Goal: Book appointment/travel/reservation: Book appointment/travel/reservation

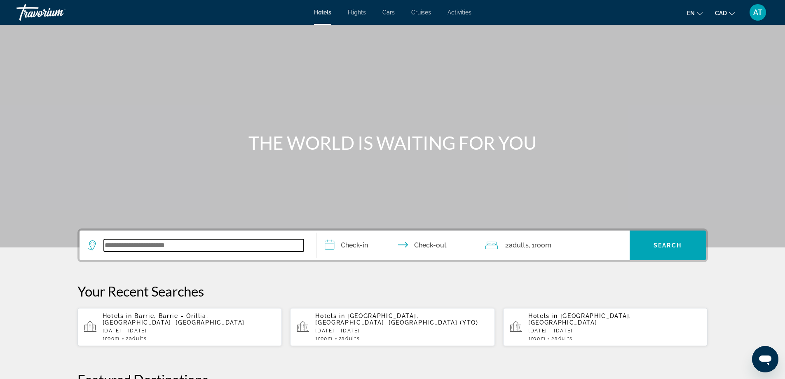
click at [179, 249] on input "Search widget" at bounding box center [204, 245] width 200 height 12
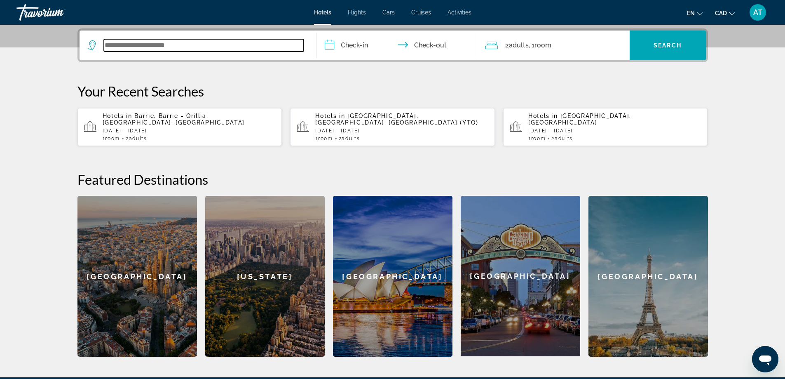
scroll to position [202, 0]
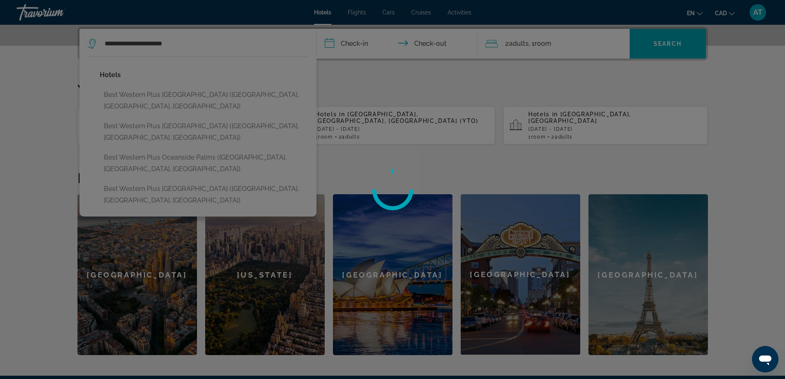
click at [187, 115] on div at bounding box center [392, 189] width 785 height 379
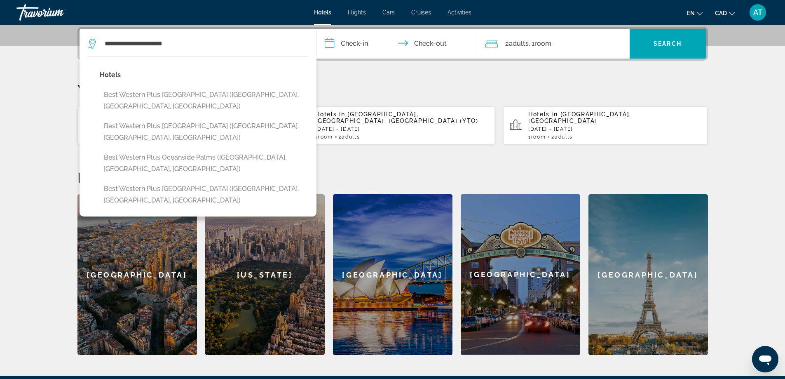
click at [187, 118] on button "Best Western Plus Oceanside Inn (Fort Lauderdale, FL, US)" at bounding box center [204, 131] width 209 height 27
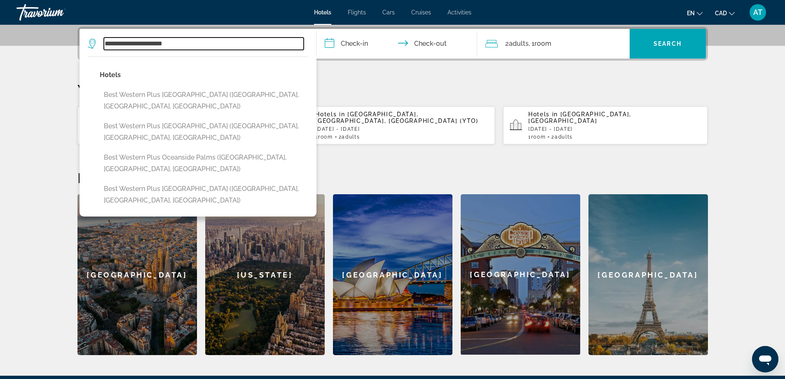
type input "**********"
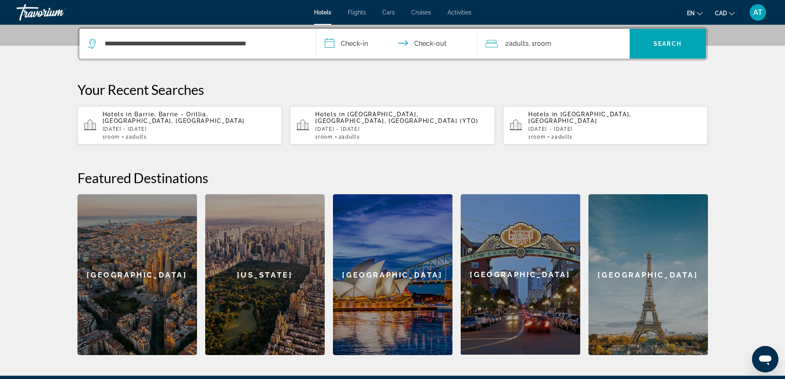
click at [354, 42] on input "**********" at bounding box center [399, 45] width 164 height 32
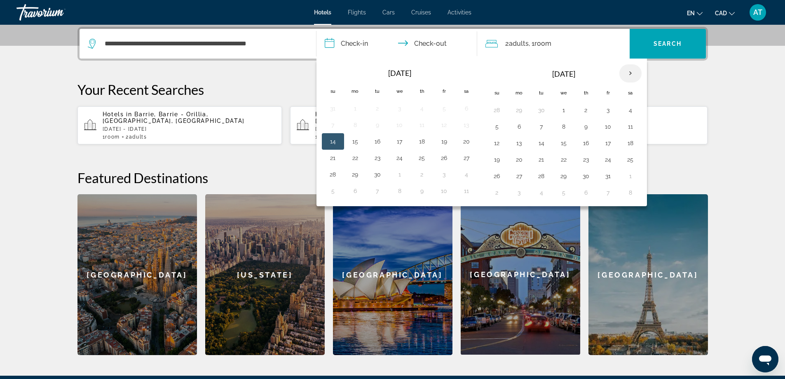
click at [631, 74] on th "Next month" at bounding box center [631, 73] width 22 height 18
click at [585, 160] on button "22" at bounding box center [586, 160] width 13 height 12
click at [629, 162] on button "24" at bounding box center [630, 160] width 13 height 12
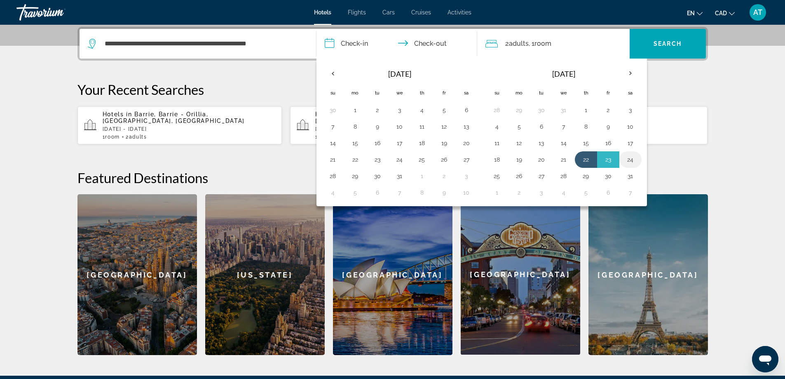
type input "**********"
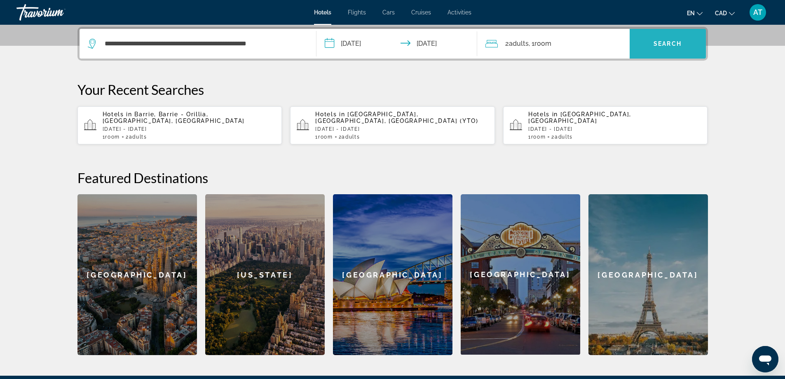
click at [663, 41] on span "Search" at bounding box center [668, 43] width 28 height 7
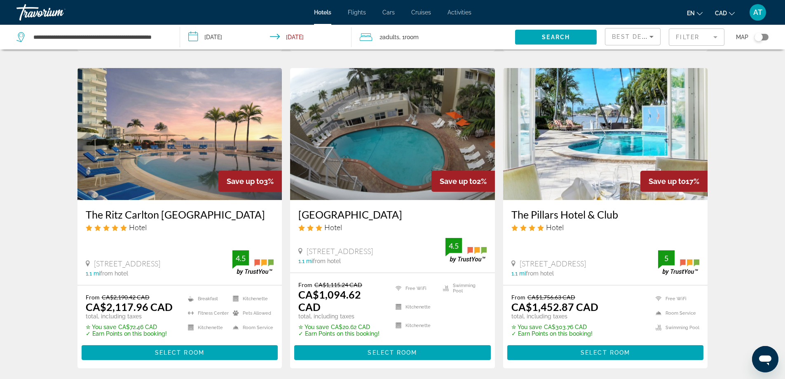
scroll to position [948, 0]
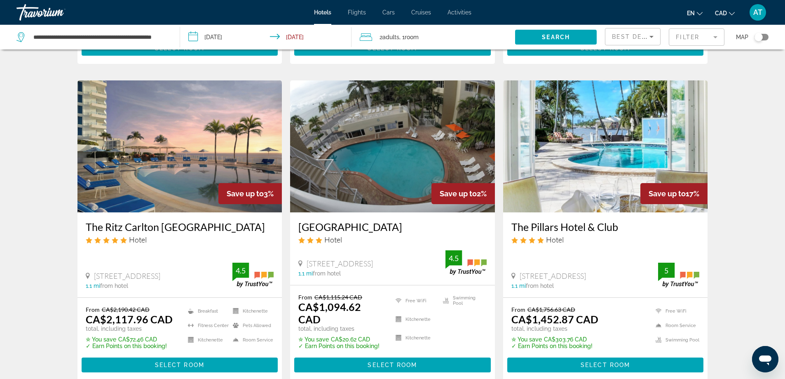
click at [653, 38] on icon "Sort by" at bounding box center [652, 37] width 10 height 10
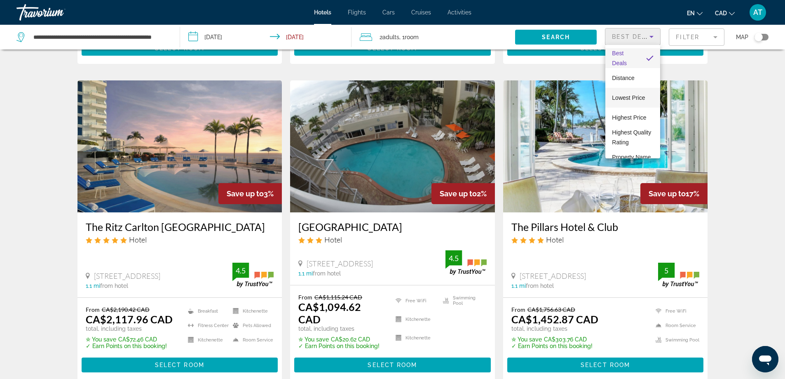
click at [631, 99] on span "Lowest Price" at bounding box center [628, 97] width 33 height 7
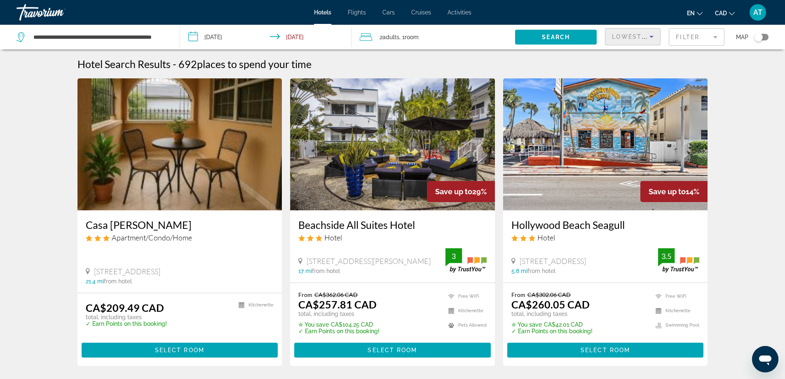
click at [764, 38] on div "Toggle map" at bounding box center [762, 37] width 14 height 7
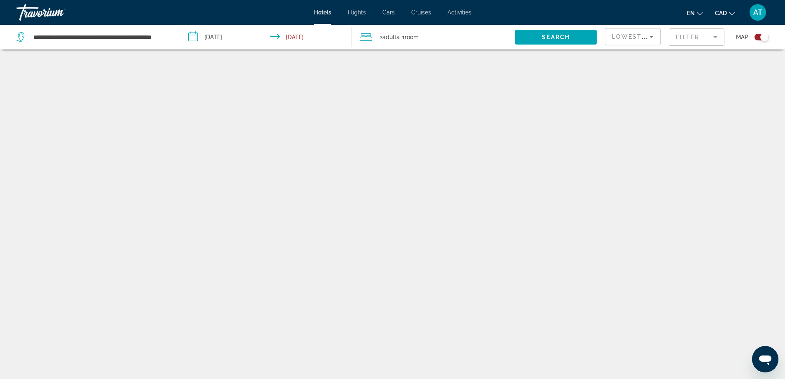
scroll to position [49, 0]
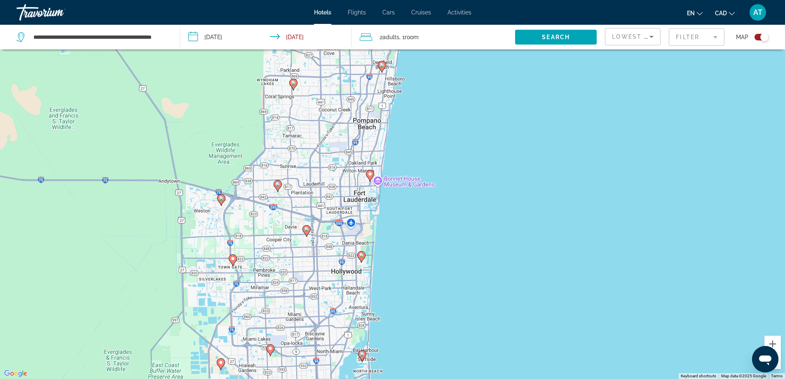
drag, startPoint x: 451, startPoint y: 228, endPoint x: 434, endPoint y: 303, distance: 77.0
click at [434, 303] on div "To activate drag with keyboard, press Alt + Enter. Once in keyboard drag state,…" at bounding box center [392, 189] width 785 height 379
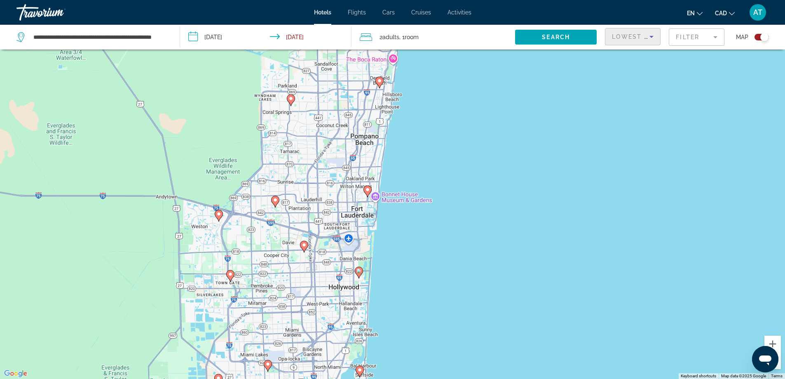
click at [656, 40] on icon "Sort by" at bounding box center [652, 37] width 10 height 10
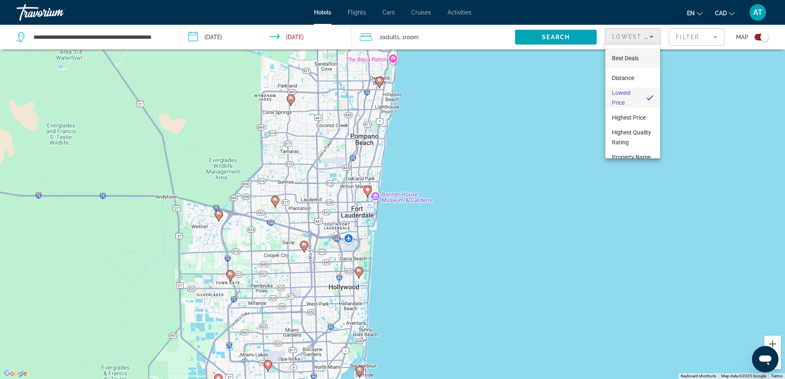
click at [630, 59] on span "Best Deals" at bounding box center [625, 58] width 27 height 7
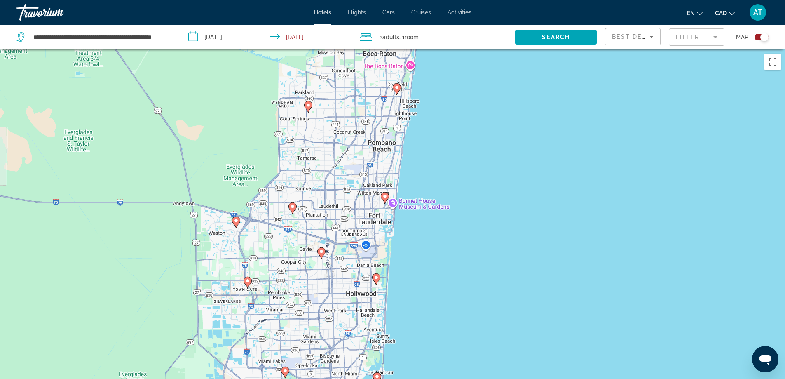
drag, startPoint x: 455, startPoint y: 246, endPoint x: 526, endPoint y: 263, distance: 73.0
click at [526, 263] on div "To activate drag with keyboard, press Alt + Enter. Once in keyboard drag state,…" at bounding box center [392, 238] width 785 height 379
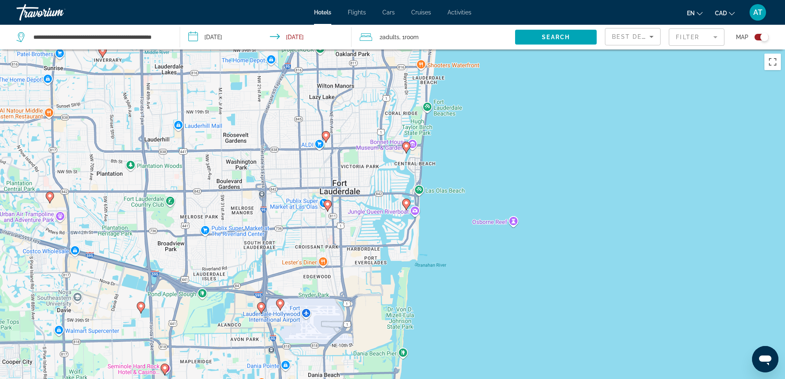
drag, startPoint x: 263, startPoint y: 205, endPoint x: 487, endPoint y: 278, distance: 235.9
click at [487, 278] on div "To activate drag with keyboard, press Alt + Enter. Once in keyboard drag state,…" at bounding box center [392, 238] width 785 height 379
click at [408, 202] on image "Main content" at bounding box center [406, 202] width 5 height 5
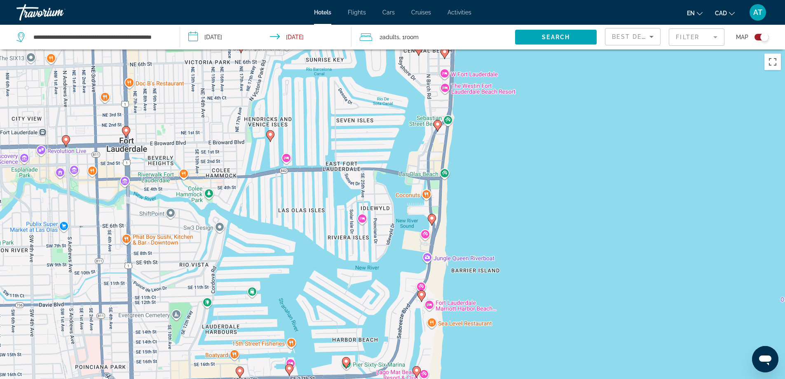
click at [434, 220] on image "Main content" at bounding box center [432, 218] width 5 height 5
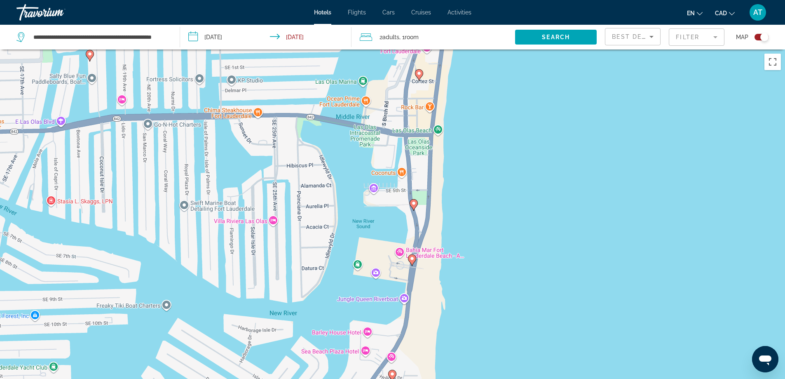
click at [413, 208] on icon "Main content" at bounding box center [413, 204] width 7 height 11
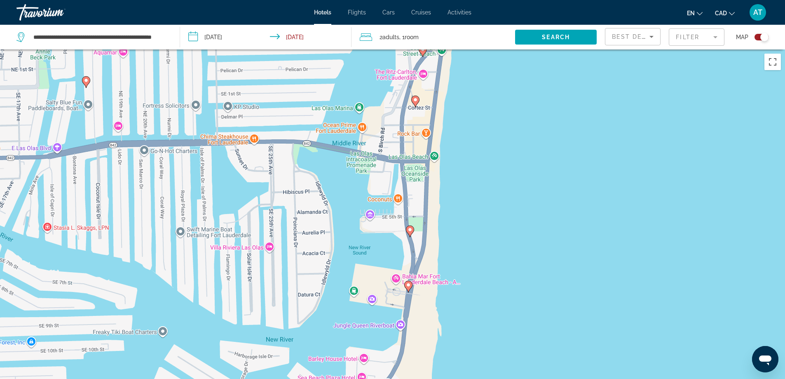
click at [407, 286] on image "Main content" at bounding box center [408, 284] width 5 height 5
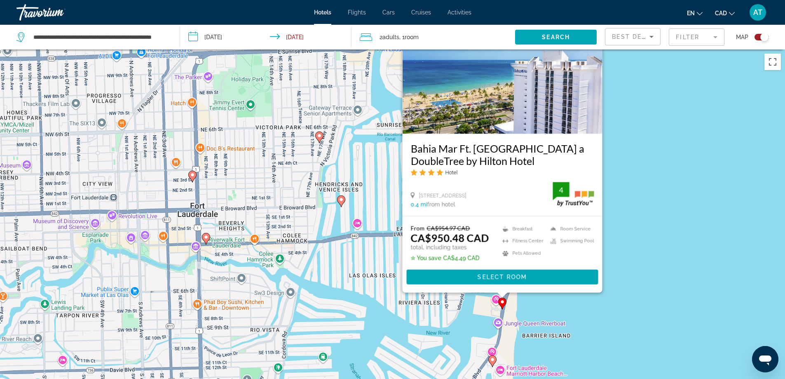
click at [599, 300] on div "To activate drag with keyboard, press Alt + Enter. Once in keyboard drag state,…" at bounding box center [392, 238] width 785 height 379
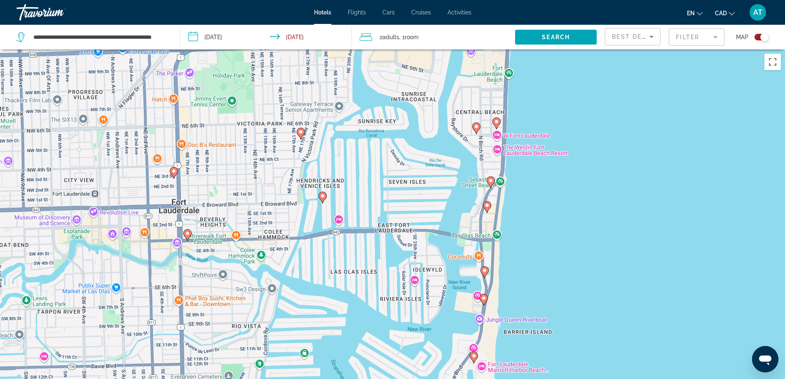
drag, startPoint x: 581, startPoint y: 286, endPoint x: 557, endPoint y: 280, distance: 24.9
click at [557, 280] on div "To activate drag with keyboard, press Alt + Enter. Once in keyboard drag state,…" at bounding box center [392, 238] width 785 height 379
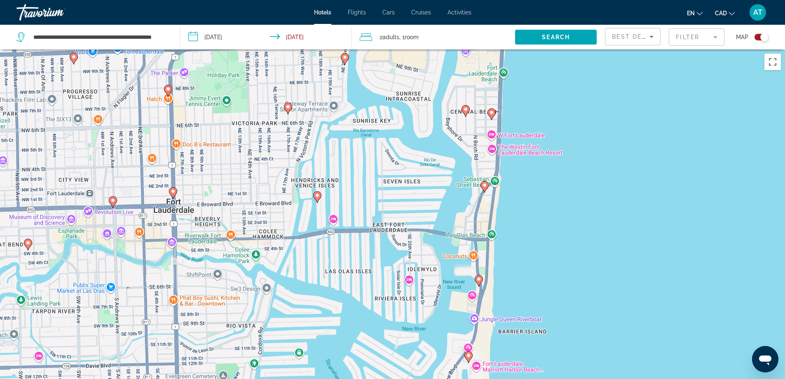
click at [492, 116] on icon "Main content" at bounding box center [491, 113] width 7 height 11
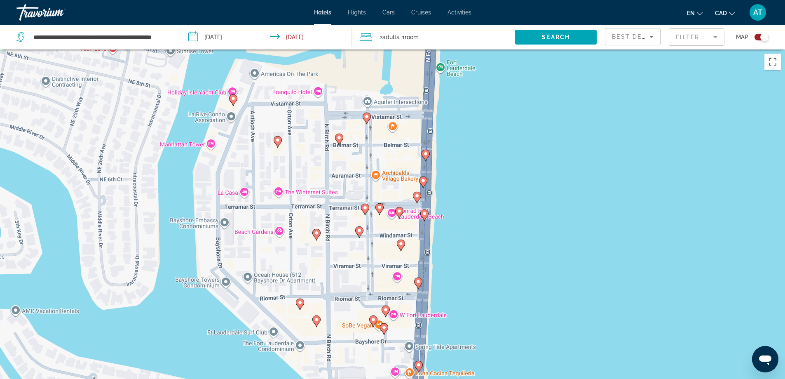
click at [402, 243] on image "Main content" at bounding box center [401, 243] width 5 height 5
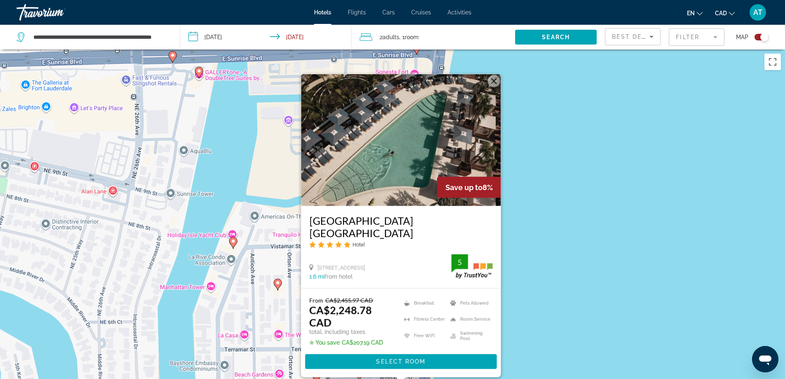
click at [588, 265] on div "To activate drag with keyboard, press Alt + Enter. Once in keyboard drag state,…" at bounding box center [392, 238] width 785 height 379
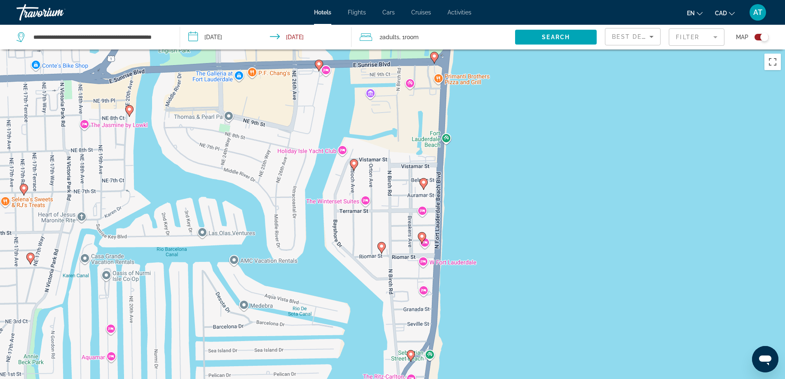
drag, startPoint x: 540, startPoint y: 277, endPoint x: 467, endPoint y: 141, distance: 155.3
click at [467, 141] on div "To activate drag with keyboard, press Alt + Enter. Once in keyboard drag state,…" at bounding box center [392, 238] width 785 height 379
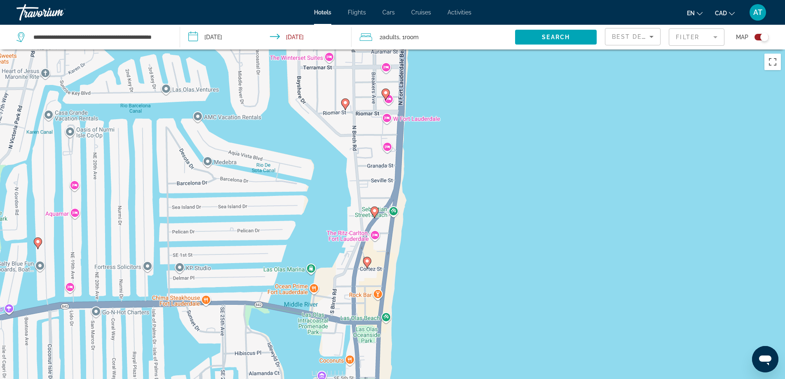
drag, startPoint x: 497, startPoint y: 238, endPoint x: 497, endPoint y: 202, distance: 35.5
click at [490, 145] on div "To activate drag with keyboard, press Alt + Enter. Once in keyboard drag state,…" at bounding box center [392, 238] width 785 height 379
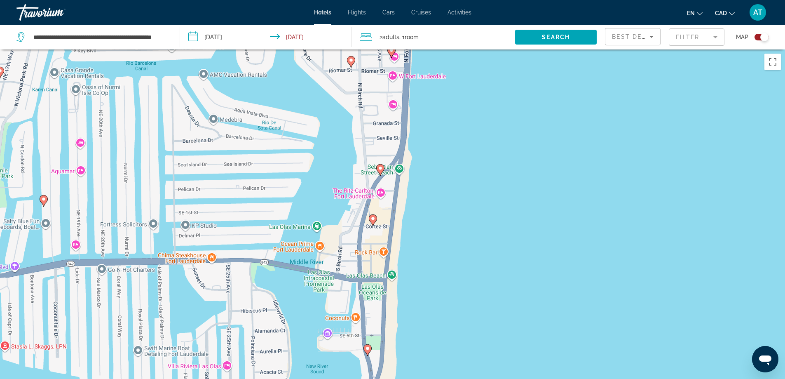
drag, startPoint x: 489, startPoint y: 273, endPoint x: 494, endPoint y: 235, distance: 38.0
click at [494, 235] on div "To activate drag with keyboard, press Alt + Enter. Once in keyboard drag state,…" at bounding box center [392, 238] width 785 height 379
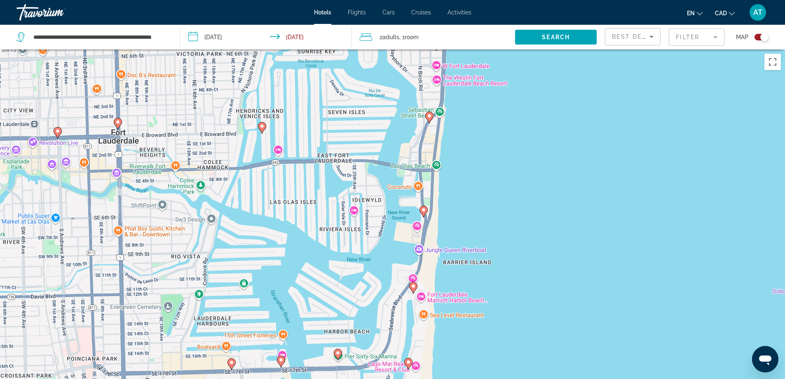
drag, startPoint x: 529, startPoint y: 284, endPoint x: 521, endPoint y: 195, distance: 89.0
click at [521, 195] on div "To activate drag with keyboard, press Alt + Enter. Once in keyboard drag state,…" at bounding box center [392, 238] width 785 height 379
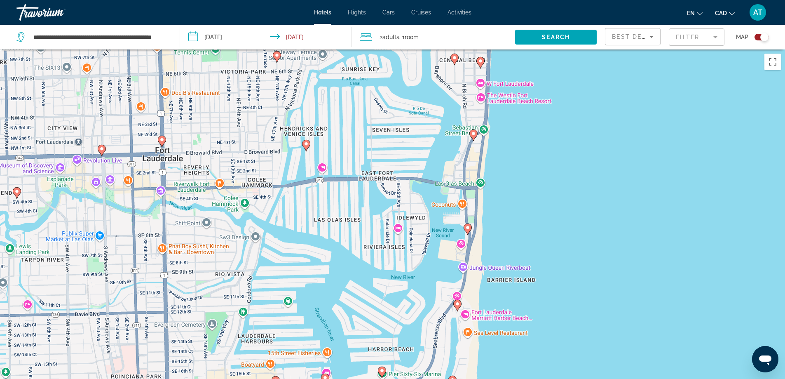
drag, startPoint x: 521, startPoint y: 307, endPoint x: 565, endPoint y: 324, distance: 47.5
click at [565, 324] on div "To activate drag with keyboard, press Alt + Enter. Once in keyboard drag state,…" at bounding box center [392, 238] width 785 height 379
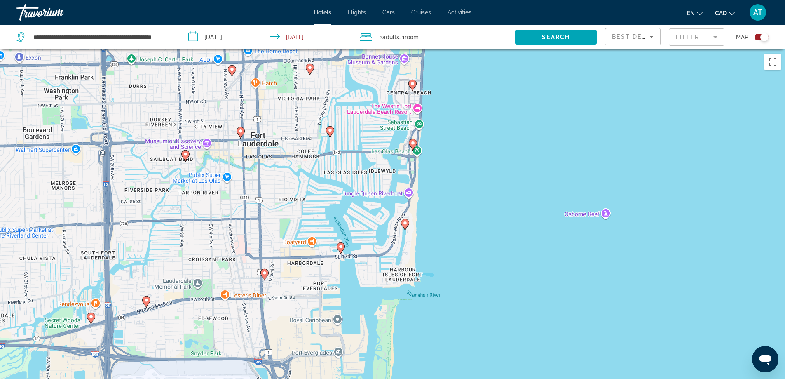
drag, startPoint x: 658, startPoint y: 282, endPoint x: 548, endPoint y: 180, distance: 150.5
click at [548, 180] on div "To activate drag with keyboard, press Alt + Enter. Once in keyboard drag state,…" at bounding box center [392, 238] width 785 height 379
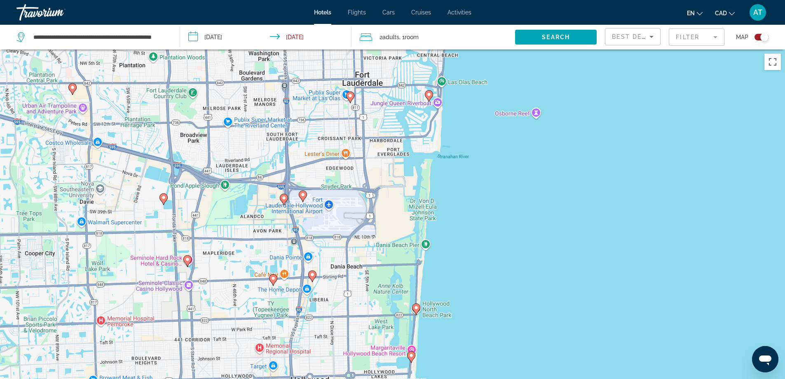
drag, startPoint x: 517, startPoint y: 289, endPoint x: 477, endPoint y: 217, distance: 82.5
click at [477, 214] on div "To activate drag with keyboard, press Alt + Enter. Once in keyboard drag state,…" at bounding box center [392, 238] width 785 height 379
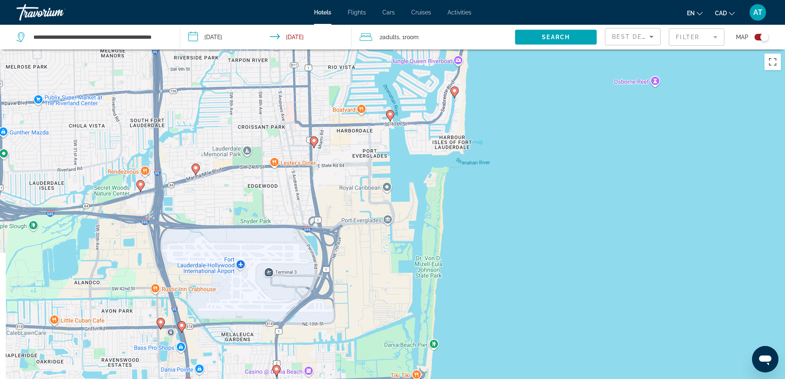
drag, startPoint x: 468, startPoint y: 203, endPoint x: 533, endPoint y: 278, distance: 98.8
click at [533, 278] on div "To activate drag with keyboard, press Alt + Enter. Once in keyboard drag state,…" at bounding box center [392, 238] width 785 height 379
click at [314, 141] on image "Main content" at bounding box center [315, 141] width 5 height 5
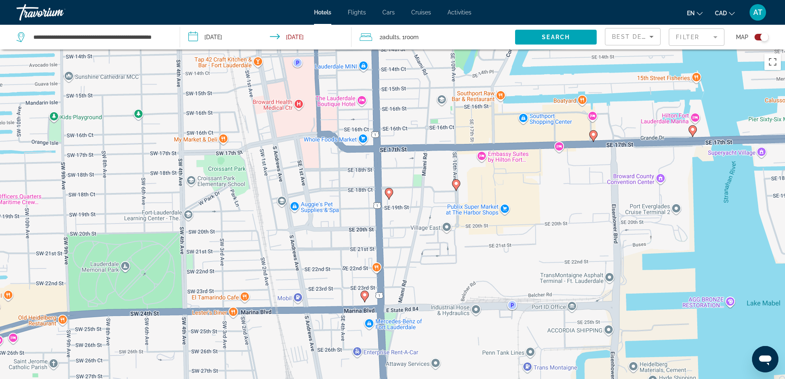
click at [390, 193] on image "Main content" at bounding box center [389, 192] width 5 height 5
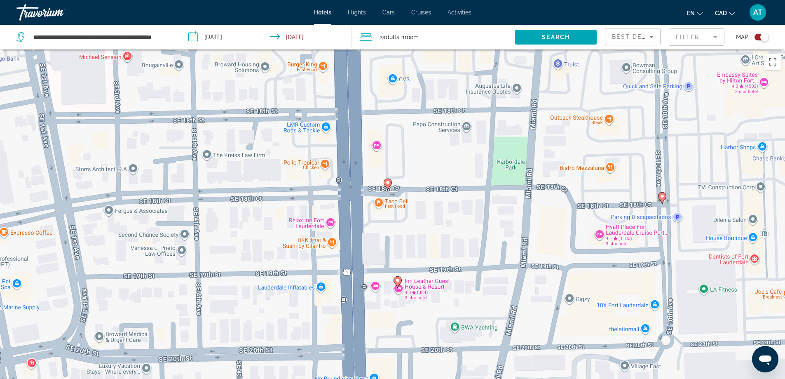
click at [387, 183] on image "Main content" at bounding box center [388, 182] width 5 height 5
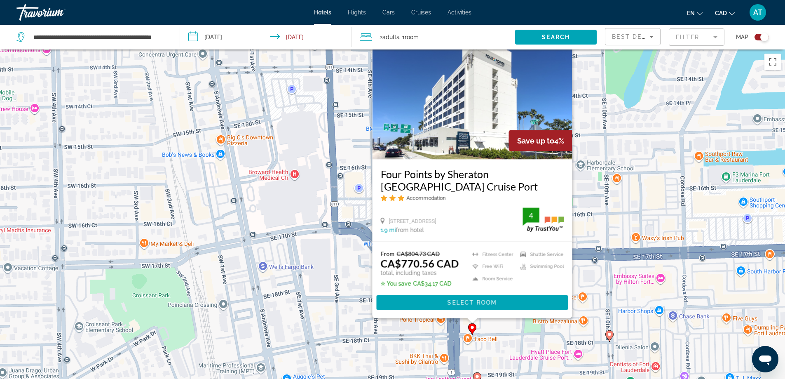
click at [614, 289] on div "To activate drag with keyboard, press Alt + Enter. Once in keyboard drag state,…" at bounding box center [392, 238] width 785 height 379
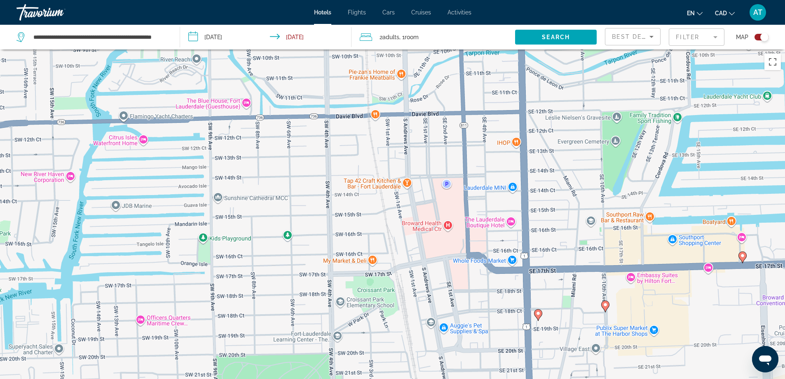
click at [605, 303] on image "Main content" at bounding box center [605, 304] width 5 height 5
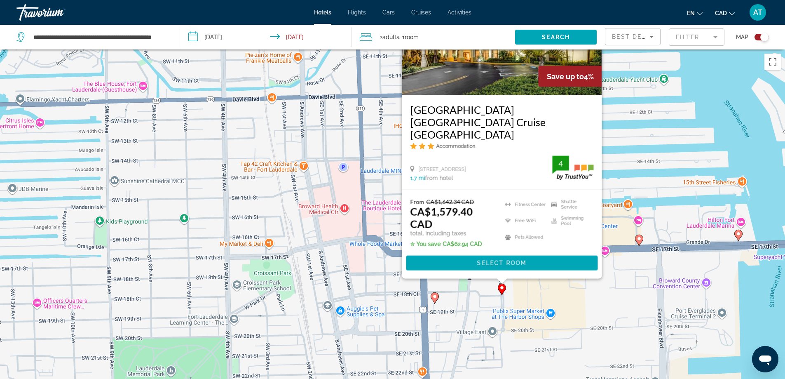
drag, startPoint x: 398, startPoint y: 275, endPoint x: 293, endPoint y: 174, distance: 145.2
click at [293, 174] on div "To activate drag with keyboard, press Alt + Enter. Once in keyboard drag state,…" at bounding box center [392, 238] width 785 height 379
click at [435, 298] on image "Main content" at bounding box center [435, 296] width 5 height 5
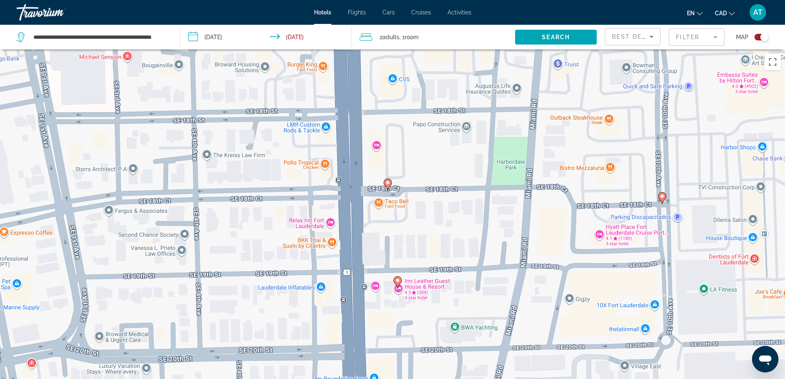
click at [398, 279] on image "Main content" at bounding box center [397, 280] width 5 height 5
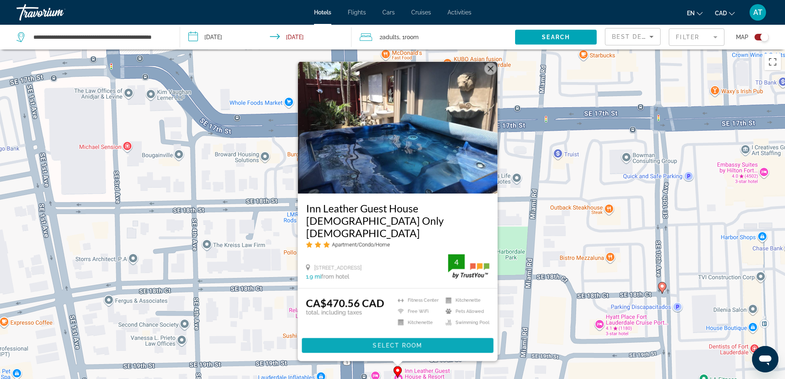
click at [409, 342] on span "Main content" at bounding box center [398, 346] width 192 height 20
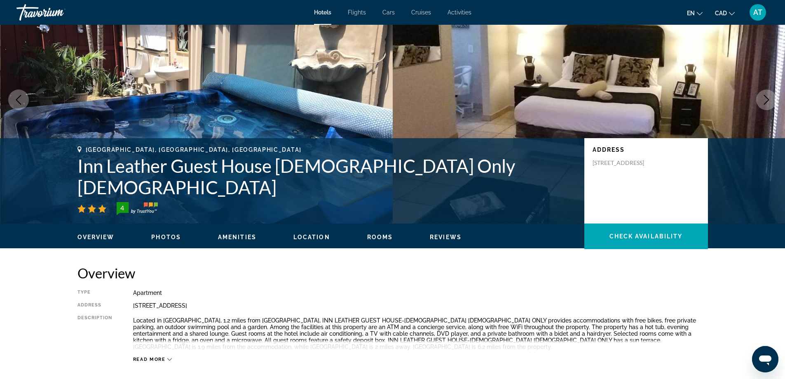
scroll to position [41, 0]
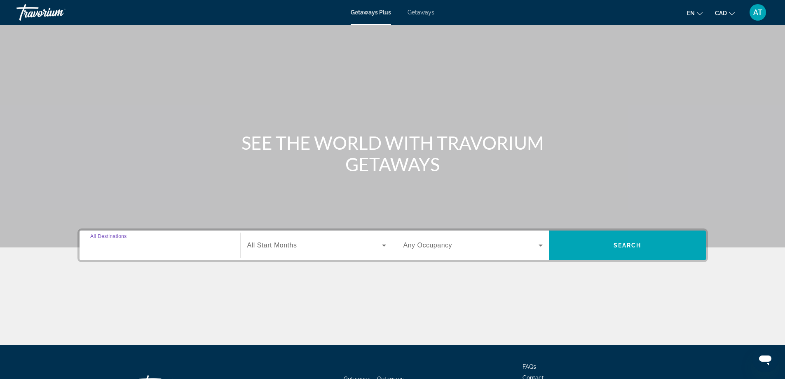
click at [156, 245] on input "Destination All Destinations" at bounding box center [159, 246] width 139 height 10
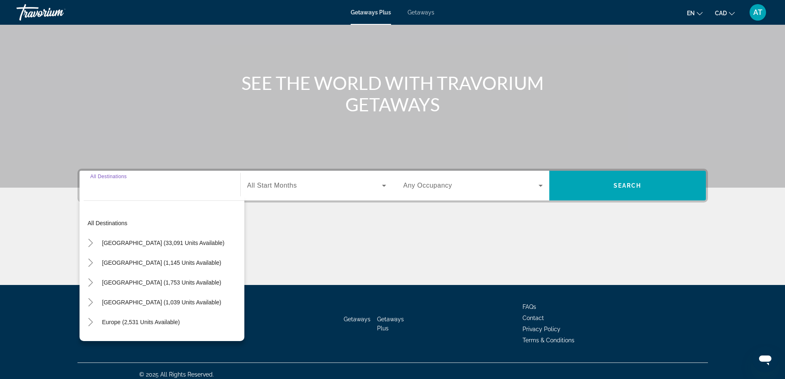
scroll to position [67, 0]
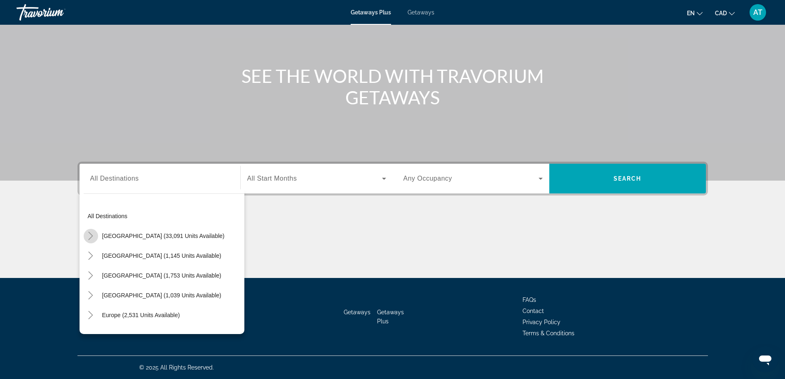
click at [89, 237] on icon "Toggle United States (33,091 units available)" at bounding box center [91, 236] width 8 height 8
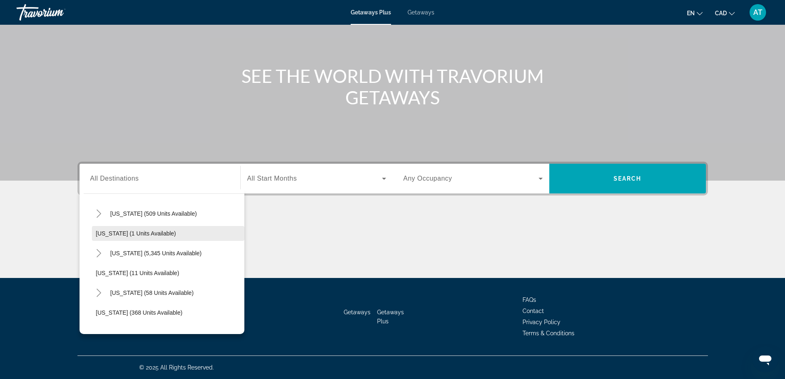
scroll to position [106, 0]
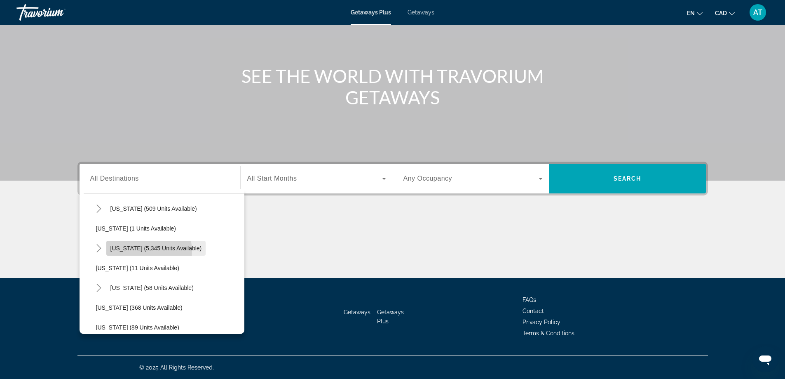
click at [135, 252] on span "Search widget" at bounding box center [156, 248] width 100 height 20
type input "**********"
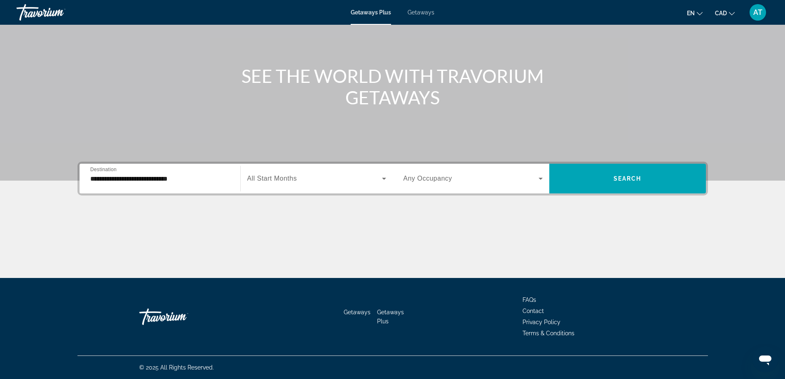
click at [278, 185] on div "Search widget" at bounding box center [316, 178] width 139 height 23
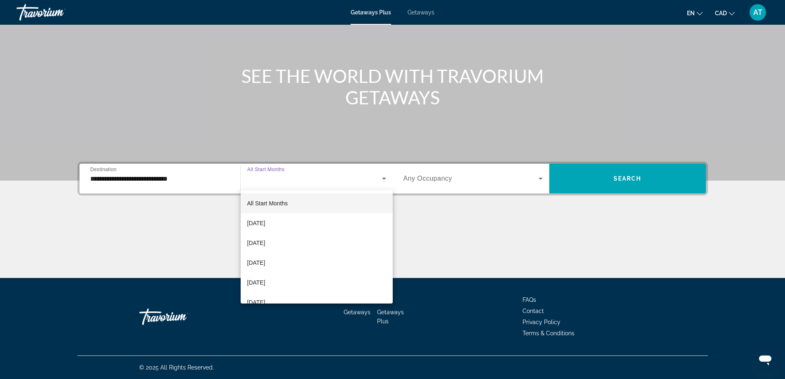
scroll to position [36, 0]
click at [262, 266] on span "[DATE]" at bounding box center [256, 266] width 18 height 10
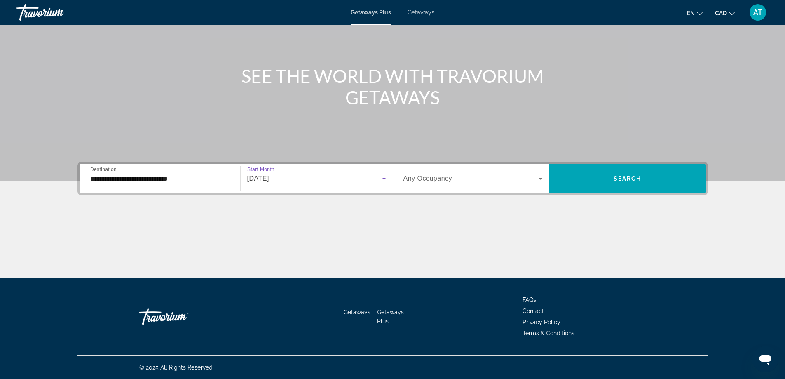
click at [538, 178] on icon "Search widget" at bounding box center [541, 179] width 10 height 10
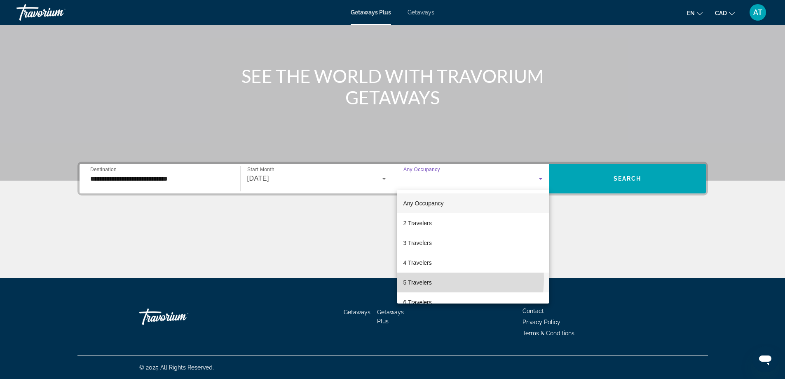
click at [425, 278] on span "5 Travelers" at bounding box center [418, 282] width 28 height 10
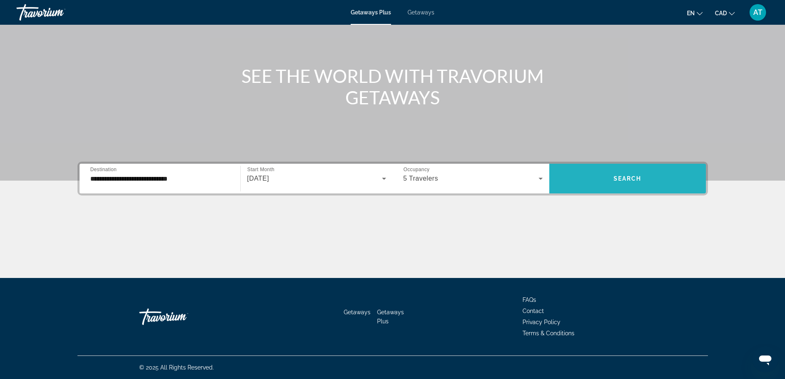
click at [601, 184] on span "Search widget" at bounding box center [628, 179] width 157 height 20
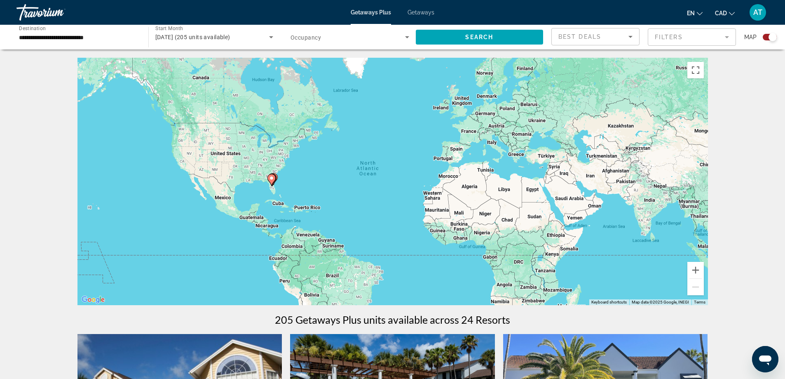
click at [350, 180] on div "To activate drag with keyboard, press Alt + Enter. Once in keyboard drag state,…" at bounding box center [393, 181] width 631 height 247
click at [690, 272] on button "Zoom in" at bounding box center [696, 270] width 16 height 16
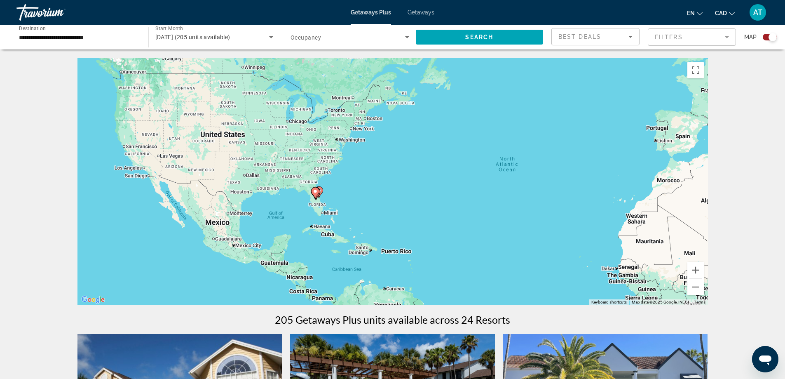
drag, startPoint x: 261, startPoint y: 218, endPoint x: 427, endPoint y: 227, distance: 166.8
click at [427, 227] on div "To activate drag with keyboard, press Alt + Enter. Once in keyboard drag state,…" at bounding box center [393, 181] width 631 height 247
click at [693, 267] on button "Zoom in" at bounding box center [696, 270] width 16 height 16
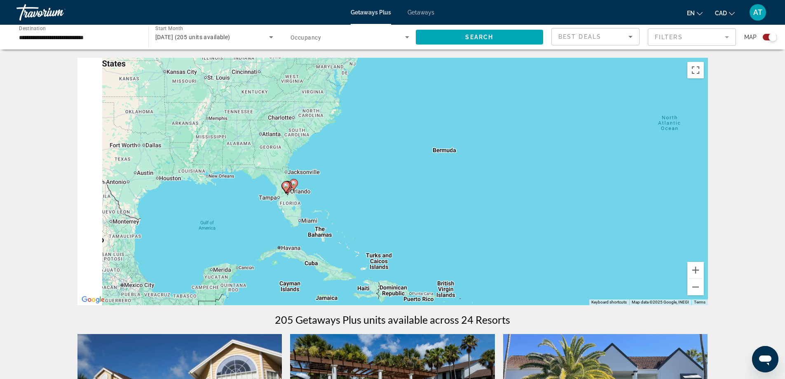
drag, startPoint x: 367, startPoint y: 261, endPoint x: 424, endPoint y: 232, distance: 63.4
click at [424, 232] on div "To activate drag with keyboard, press Alt + Enter. Once in keyboard drag state,…" at bounding box center [393, 181] width 631 height 247
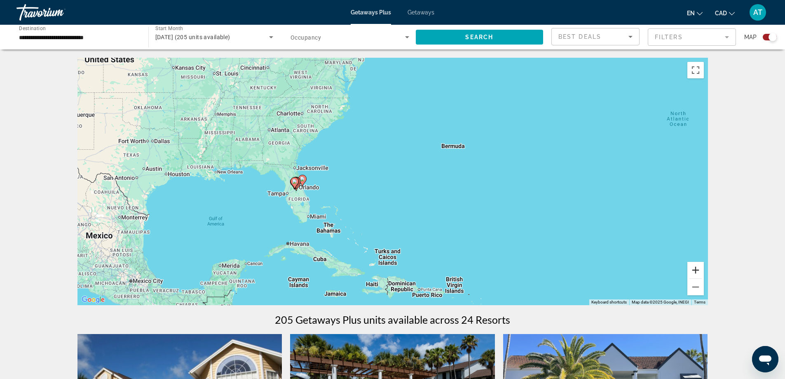
click at [701, 273] on button "Zoom in" at bounding box center [696, 270] width 16 height 16
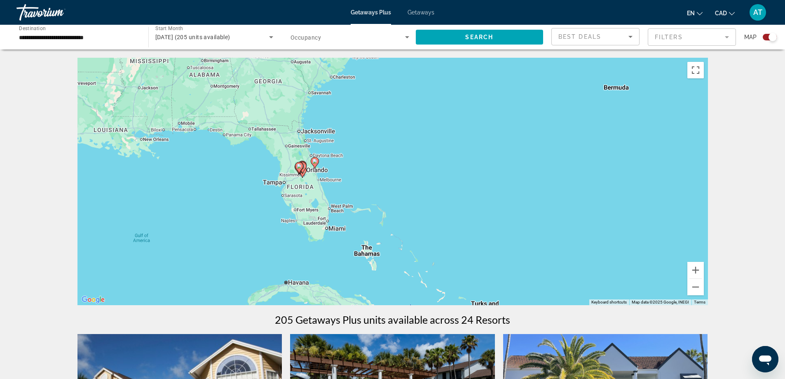
drag, startPoint x: 277, startPoint y: 221, endPoint x: 388, endPoint y: 195, distance: 113.9
click at [388, 195] on div "To activate drag with keyboard, press Alt + Enter. Once in keyboard drag state,…" at bounding box center [393, 181] width 631 height 247
click at [695, 270] on button "Zoom in" at bounding box center [696, 270] width 16 height 16
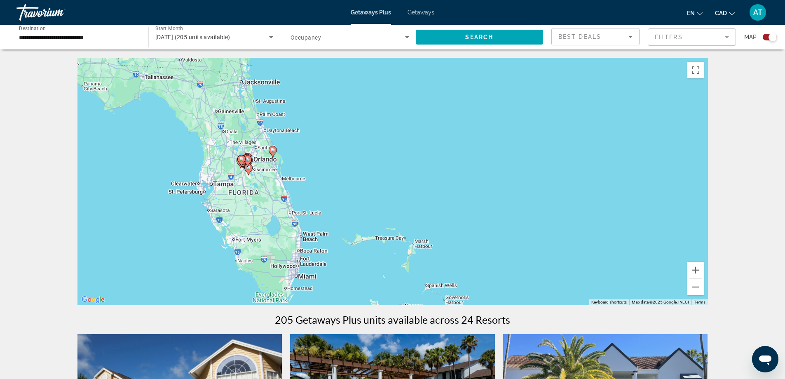
drag, startPoint x: 463, startPoint y: 212, endPoint x: 520, endPoint y: 218, distance: 57.2
click at [527, 218] on div "To activate drag with keyboard, press Alt + Enter. Once in keyboard drag state,…" at bounding box center [393, 181] width 631 height 247
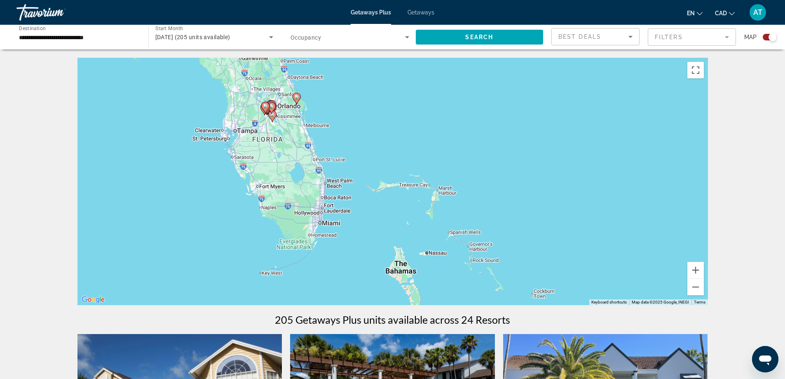
drag, startPoint x: 403, startPoint y: 214, endPoint x: 399, endPoint y: 154, distance: 60.7
click at [399, 154] on div "To activate drag with keyboard, press Alt + Enter. Once in keyboard drag state,…" at bounding box center [393, 181] width 631 height 247
click at [122, 38] on input "**********" at bounding box center [78, 38] width 119 height 10
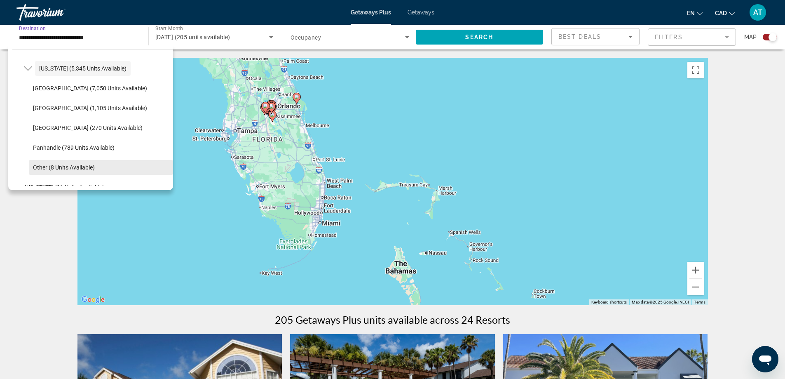
scroll to position [130, 0]
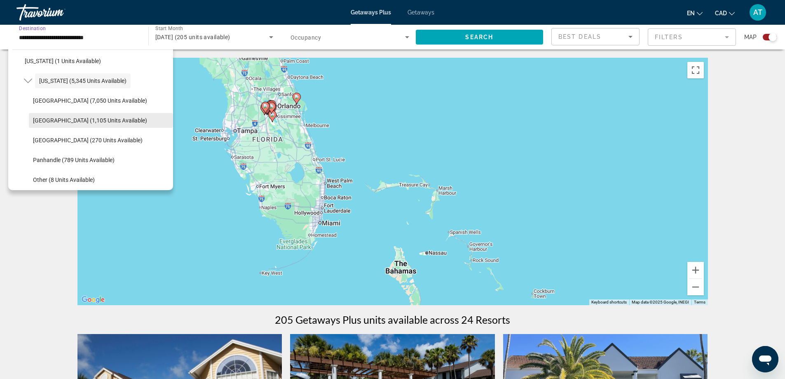
click at [68, 122] on span "[GEOGRAPHIC_DATA] (1,105 units available)" at bounding box center [90, 120] width 114 height 7
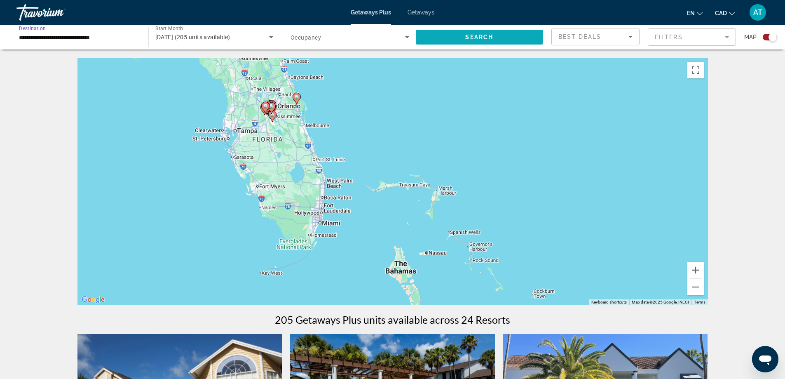
click at [473, 40] on span "Search widget" at bounding box center [480, 37] width 128 height 20
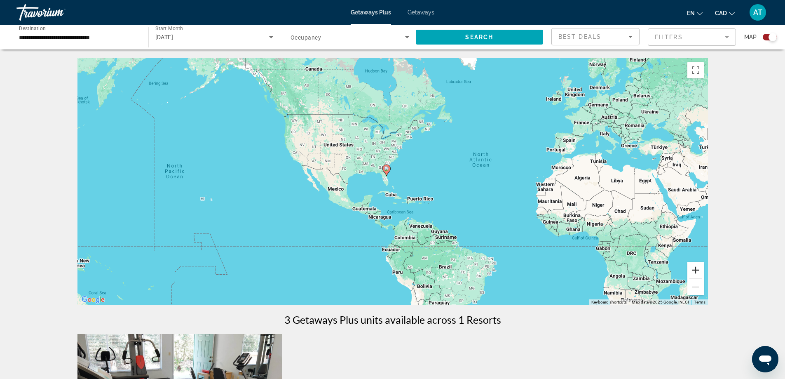
click at [697, 268] on button "Zoom in" at bounding box center [696, 270] width 16 height 16
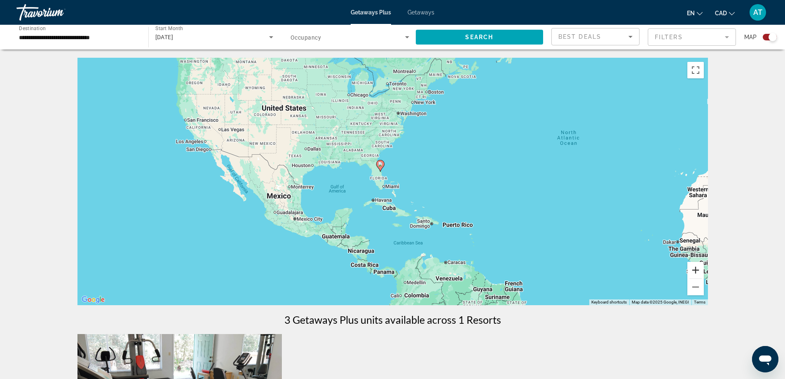
click at [697, 268] on button "Zoom in" at bounding box center [696, 270] width 16 height 16
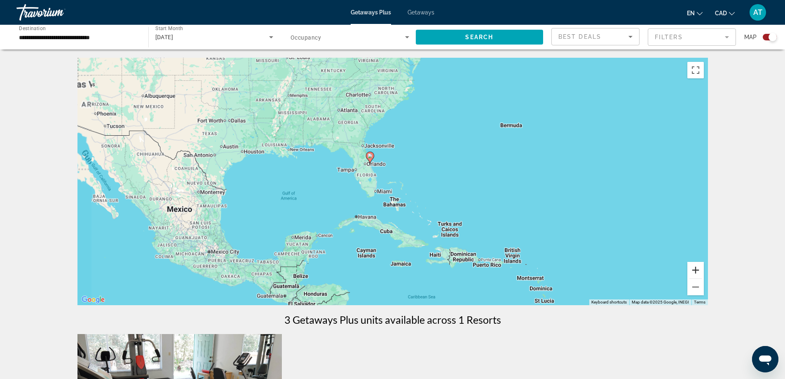
click at [697, 268] on button "Zoom in" at bounding box center [696, 270] width 16 height 16
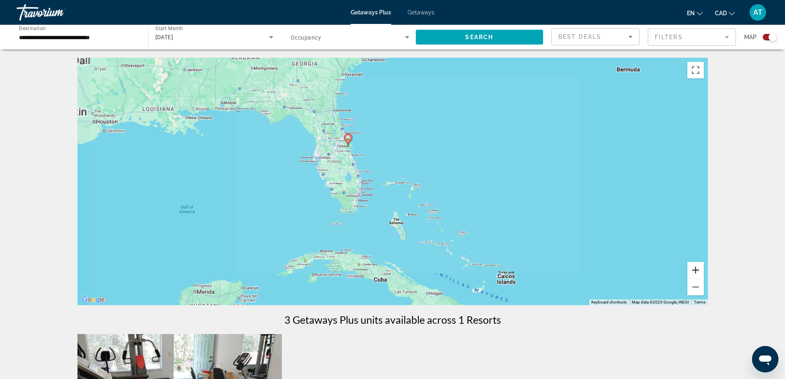
click at [697, 268] on button "Zoom in" at bounding box center [696, 270] width 16 height 16
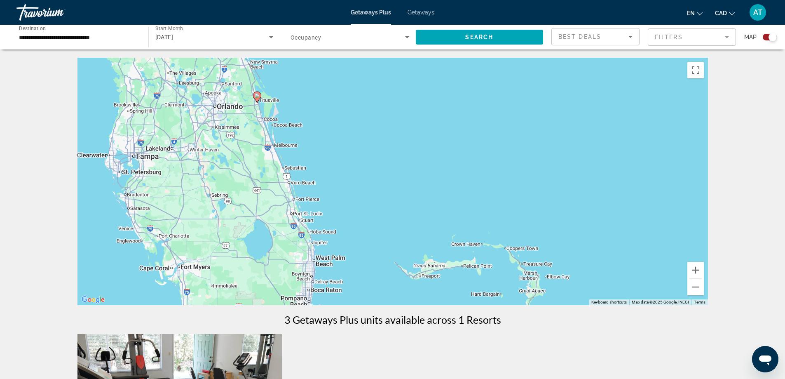
drag, startPoint x: 389, startPoint y: 143, endPoint x: 447, endPoint y: 219, distance: 95.9
click at [447, 219] on div "To activate drag with keyboard, press Alt + Enter. Once in keyboard drag state,…" at bounding box center [393, 181] width 631 height 247
click at [70, 33] on input "**********" at bounding box center [78, 38] width 119 height 10
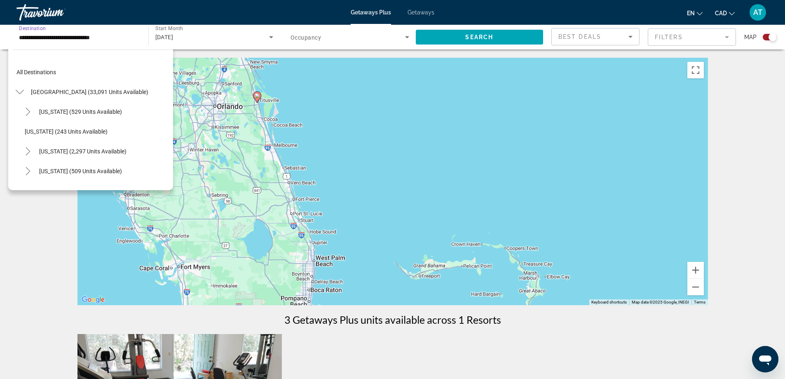
scroll to position [128, 0]
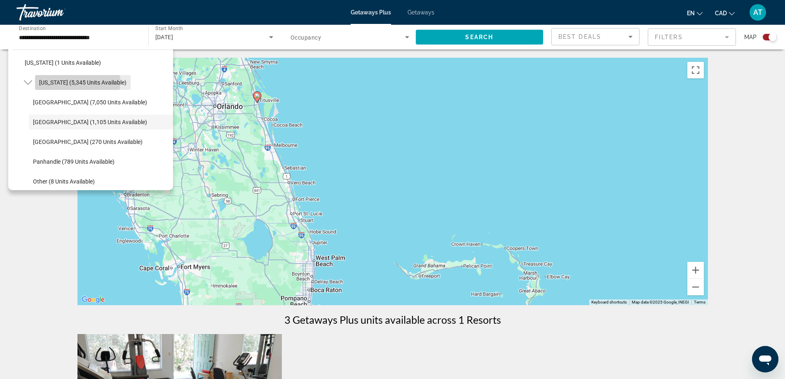
click at [74, 82] on span "[US_STATE] (5,345 units available)" at bounding box center [82, 82] width 87 height 7
type input "**********"
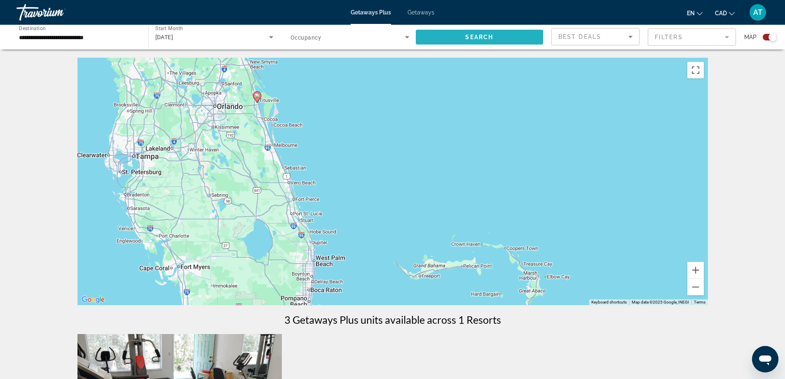
click at [459, 39] on span "Search widget" at bounding box center [480, 37] width 128 height 20
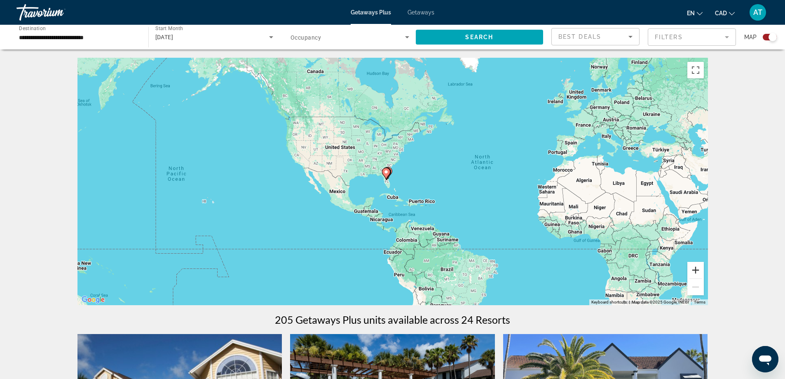
click at [697, 272] on button "Zoom in" at bounding box center [696, 270] width 16 height 16
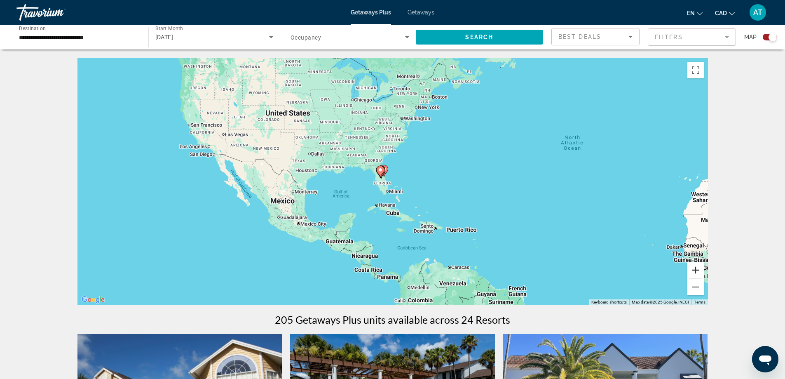
click at [697, 272] on button "Zoom in" at bounding box center [696, 270] width 16 height 16
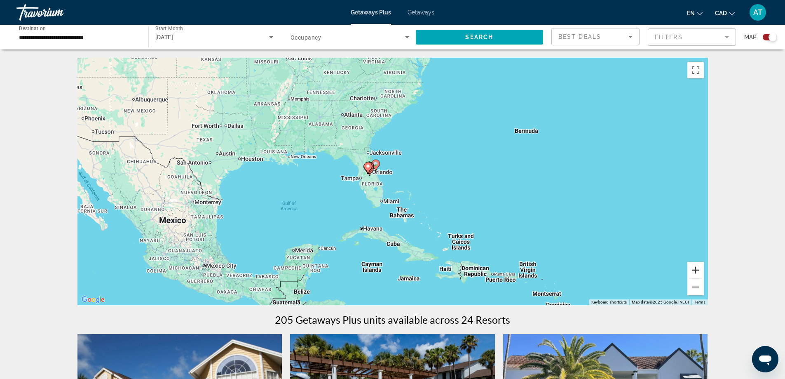
click at [697, 272] on button "Zoom in" at bounding box center [696, 270] width 16 height 16
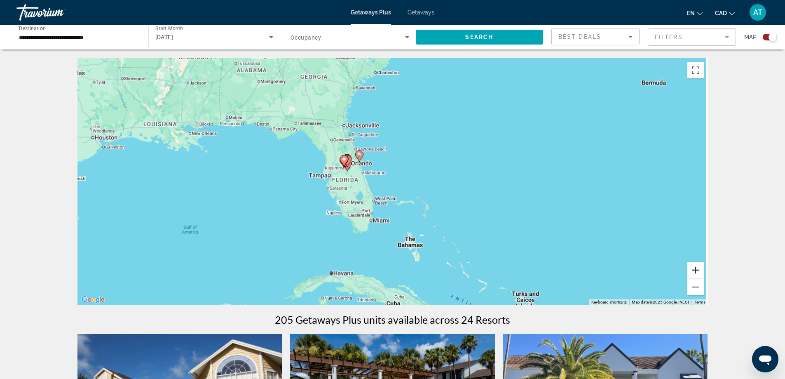
click at [697, 272] on button "Zoom in" at bounding box center [696, 270] width 16 height 16
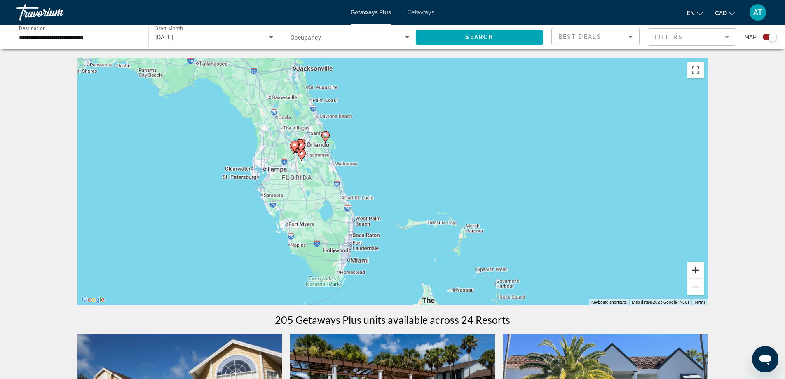
click at [697, 272] on button "Zoom in" at bounding box center [696, 270] width 16 height 16
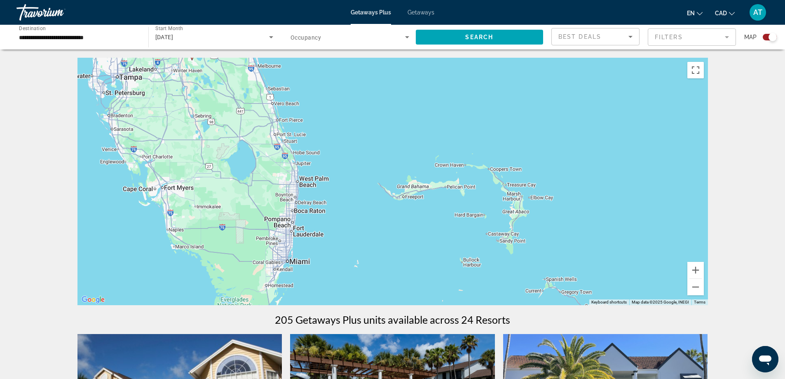
drag, startPoint x: 429, startPoint y: 215, endPoint x: 414, endPoint y: 141, distance: 74.8
click at [414, 141] on div "To activate drag with keyboard, press Alt + Enter. Once in keyboard drag state,…" at bounding box center [393, 181] width 631 height 247
click at [698, 271] on button "Zoom in" at bounding box center [696, 270] width 16 height 16
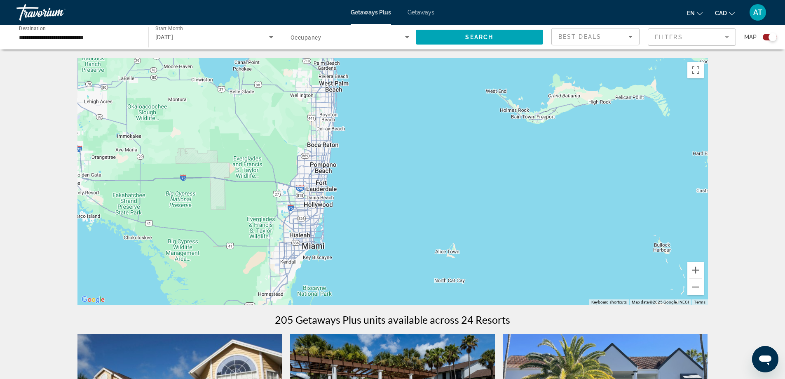
drag, startPoint x: 300, startPoint y: 252, endPoint x: 433, endPoint y: 154, distance: 164.6
click at [433, 154] on div "Main content" at bounding box center [393, 181] width 631 height 247
click at [407, 36] on icon "Search widget" at bounding box center [407, 37] width 10 height 10
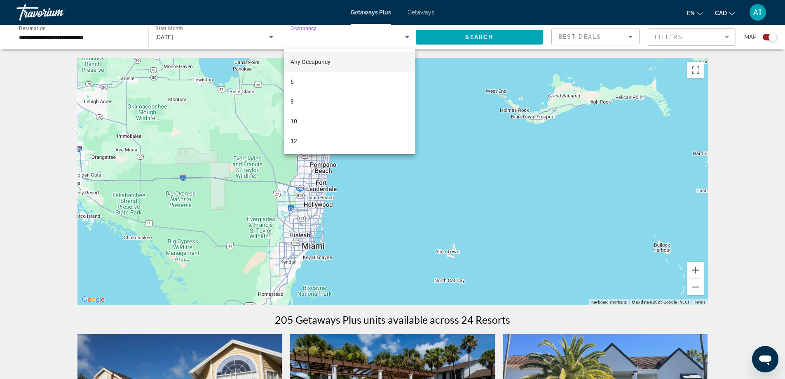
click at [409, 34] on div at bounding box center [392, 189] width 785 height 379
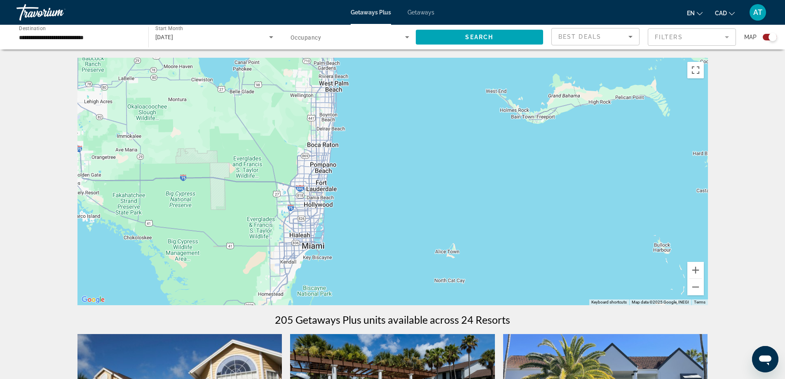
click at [424, 14] on span "Getaways" at bounding box center [421, 12] width 27 height 7
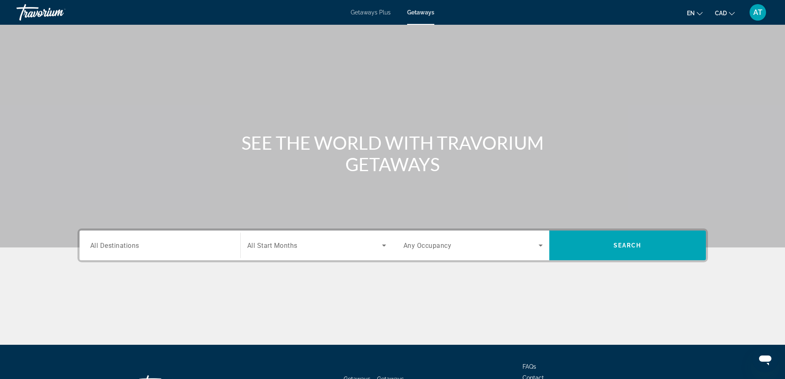
click at [134, 248] on span "All Destinations" at bounding box center [114, 245] width 49 height 8
click at [134, 248] on input "Destination All Destinations" at bounding box center [159, 246] width 139 height 10
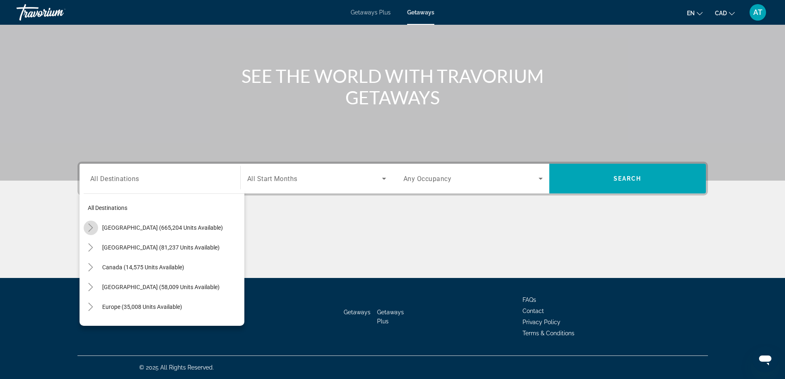
click at [89, 228] on icon "Toggle United States (665,204 units available)" at bounding box center [91, 227] width 8 height 8
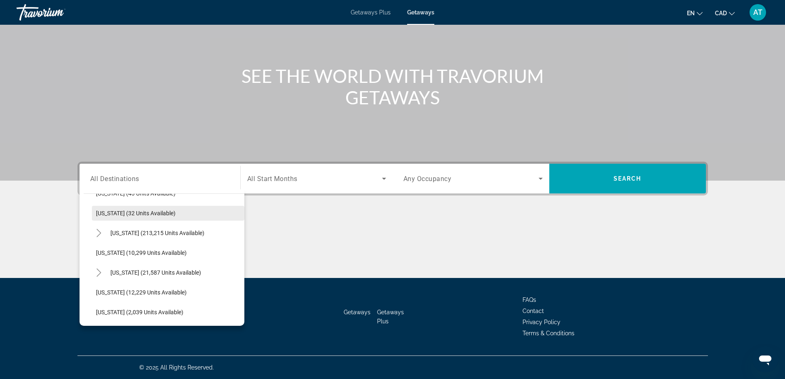
scroll to position [148, 0]
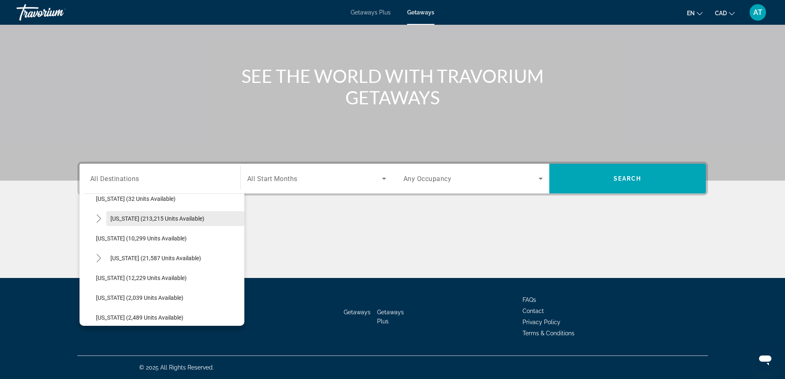
click at [162, 215] on span "[US_STATE] (213,215 units available)" at bounding box center [157, 218] width 94 height 7
type input "**********"
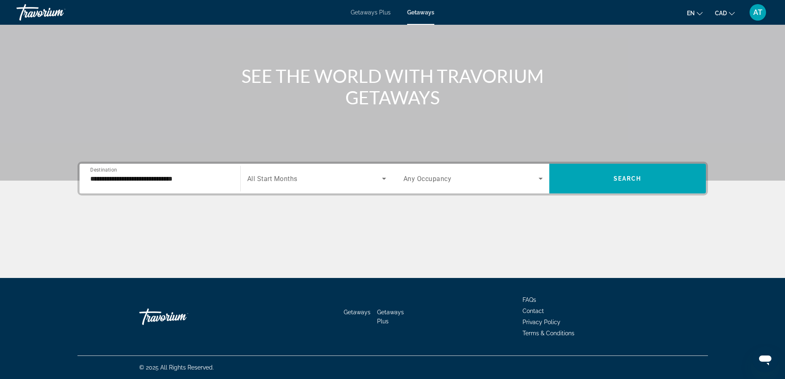
click at [270, 178] on span "All Start Months" at bounding box center [272, 179] width 50 height 8
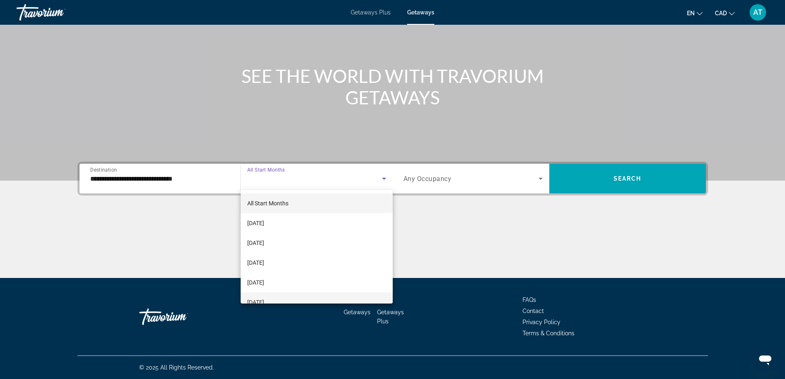
click at [303, 296] on mat-option "[DATE]" at bounding box center [317, 302] width 152 height 20
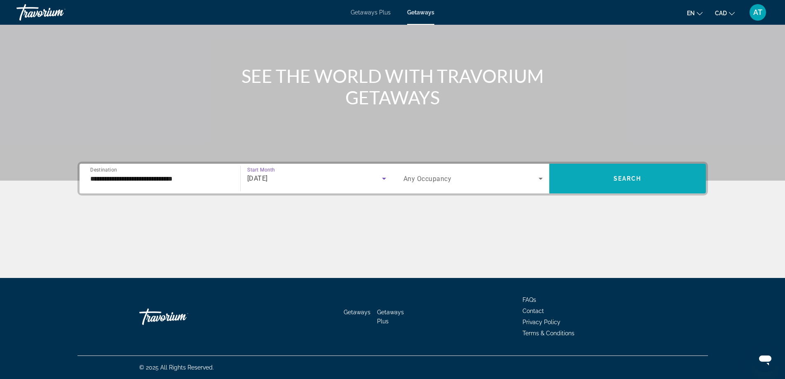
click at [598, 181] on span "Search widget" at bounding box center [628, 179] width 157 height 20
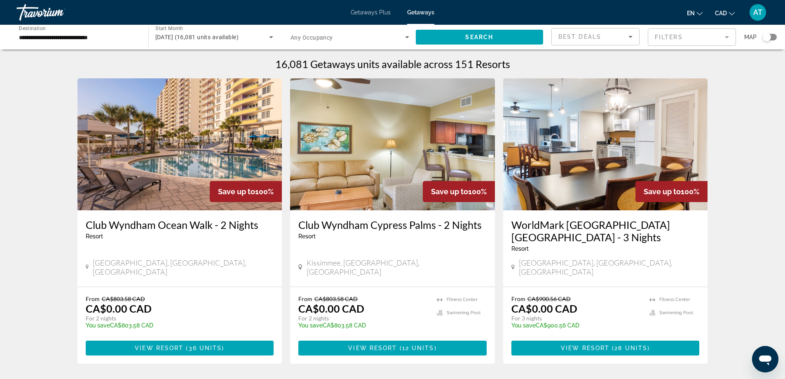
click at [773, 38] on div "Search widget" at bounding box center [770, 37] width 14 height 7
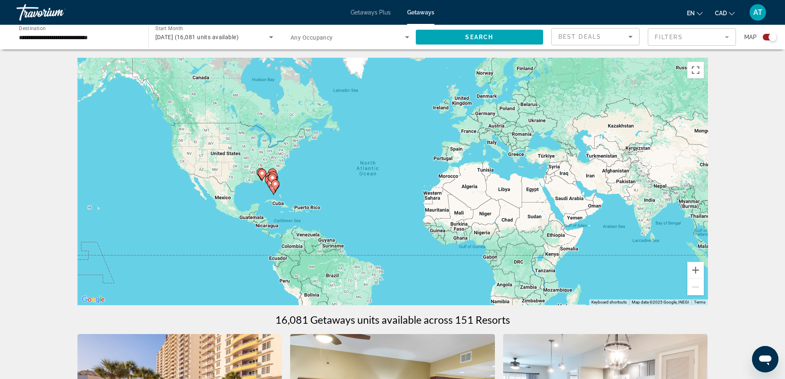
click at [342, 169] on div "To activate drag with keyboard, press Alt + Enter. Once in keyboard drag state,…" at bounding box center [393, 181] width 631 height 247
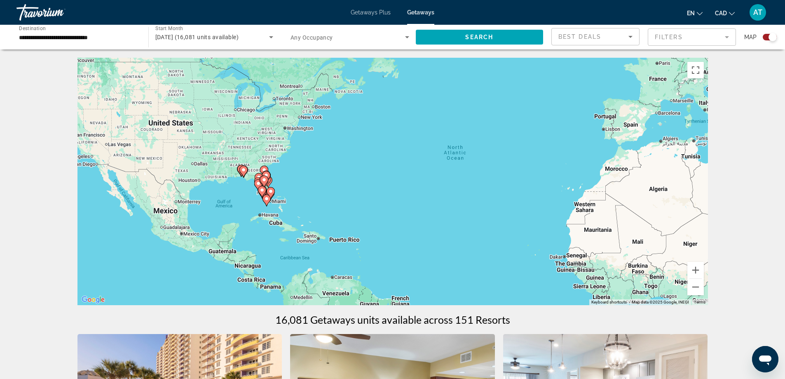
drag, startPoint x: 309, startPoint y: 187, endPoint x: 371, endPoint y: 171, distance: 64.6
click at [371, 171] on div "To activate drag with keyboard, press Alt + Enter. Once in keyboard drag state,…" at bounding box center [393, 181] width 631 height 247
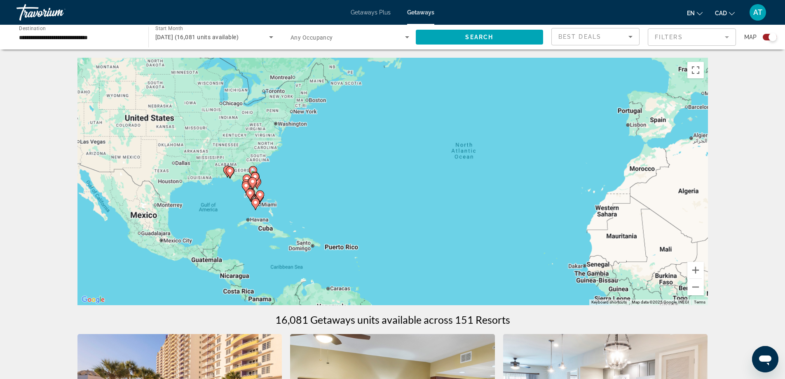
click at [371, 171] on div "To activate drag with keyboard, press Alt + Enter. Once in keyboard drag state,…" at bounding box center [393, 181] width 631 height 247
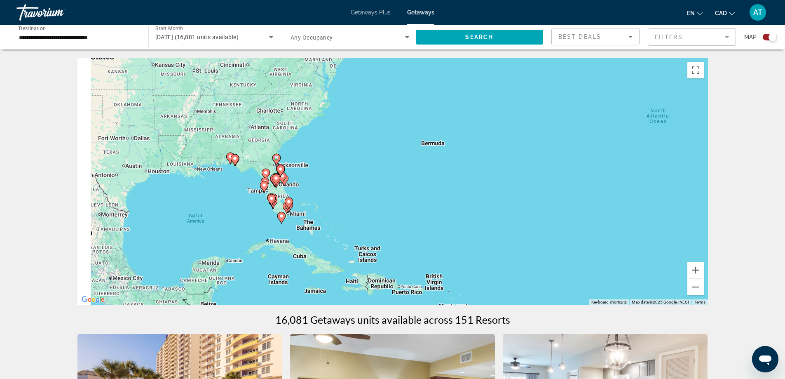
drag, startPoint x: 263, startPoint y: 201, endPoint x: 386, endPoint y: 181, distance: 124.5
click at [386, 181] on div "To activate drag with keyboard, press Alt + Enter. Once in keyboard drag state,…" at bounding box center [393, 181] width 631 height 247
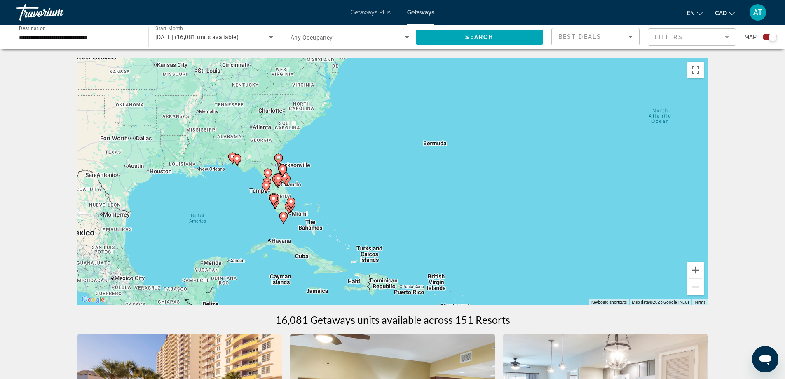
click at [386, 181] on div "To activate drag with keyboard, press Alt + Enter. Once in keyboard drag state,…" at bounding box center [393, 181] width 631 height 247
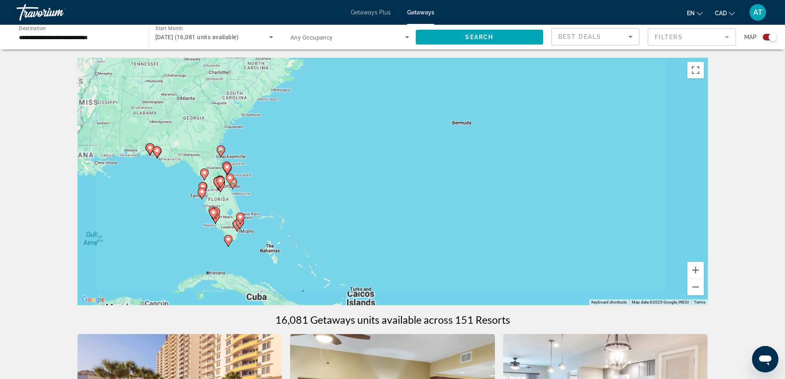
click at [386, 181] on div "To activate drag with keyboard, press Alt + Enter. Once in keyboard drag state,…" at bounding box center [393, 181] width 631 height 247
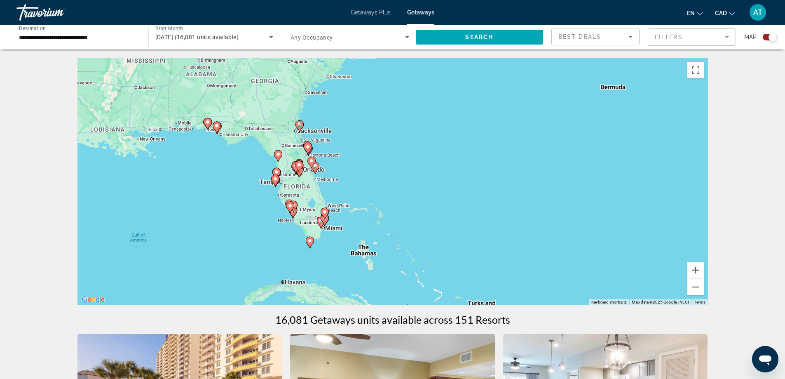
drag, startPoint x: 306, startPoint y: 196, endPoint x: 395, endPoint y: 188, distance: 89.8
click at [395, 188] on div "To activate drag with keyboard, press Alt + Enter. Once in keyboard drag state,…" at bounding box center [393, 181] width 631 height 247
click at [395, 186] on div "To activate drag with keyboard, press Alt + Enter. Once in keyboard drag state,…" at bounding box center [393, 181] width 631 height 247
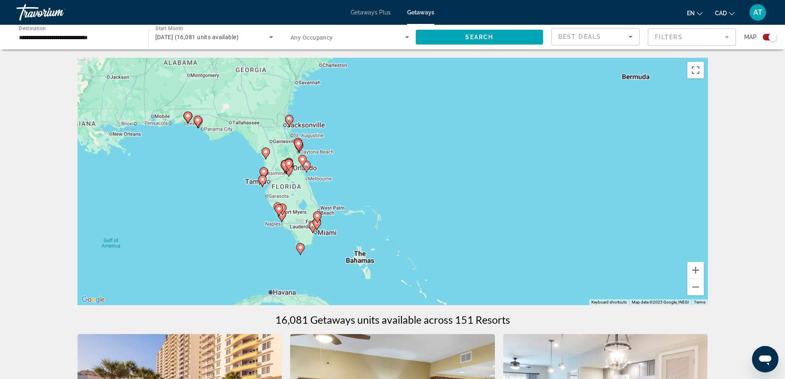
click at [395, 186] on div "To activate drag with keyboard, press Alt + Enter. Once in keyboard drag state,…" at bounding box center [393, 181] width 631 height 247
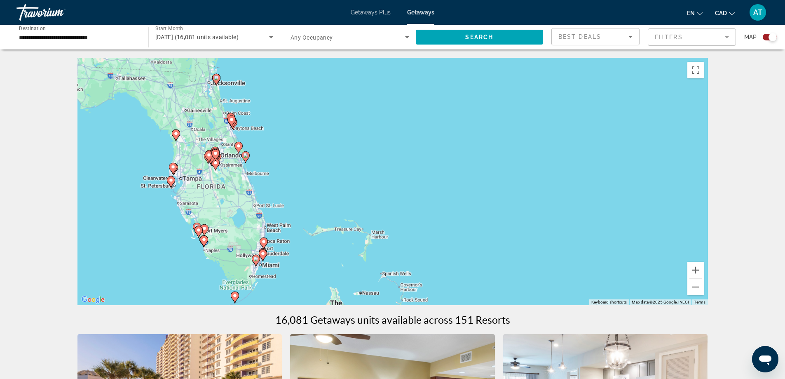
click at [395, 186] on div "To activate drag with keyboard, press Alt + Enter. Once in keyboard drag state,…" at bounding box center [393, 181] width 631 height 247
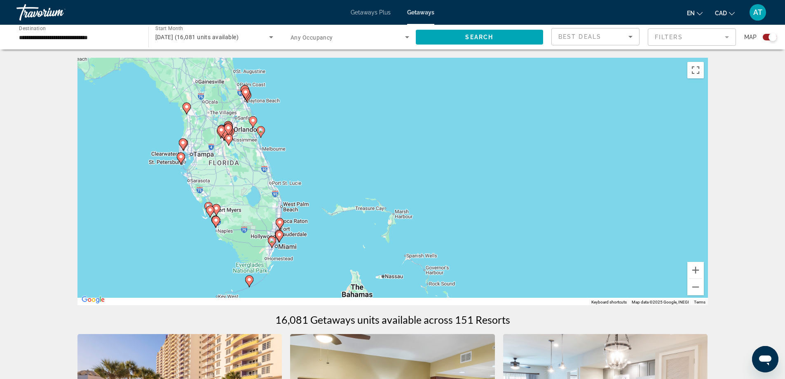
drag, startPoint x: 326, startPoint y: 195, endPoint x: 363, endPoint y: 165, distance: 48.1
click at [363, 165] on div "To activate drag with keyboard, press Alt + Enter. Once in keyboard drag state,…" at bounding box center [393, 181] width 631 height 247
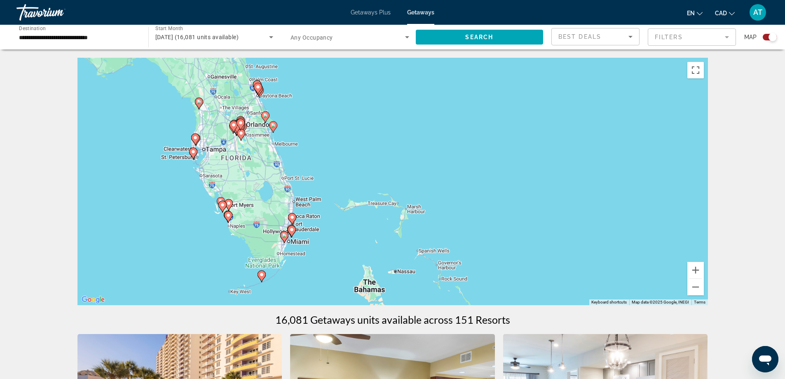
click at [363, 165] on div "To activate drag with keyboard, press Alt + Enter. Once in keyboard drag state,…" at bounding box center [393, 181] width 631 height 247
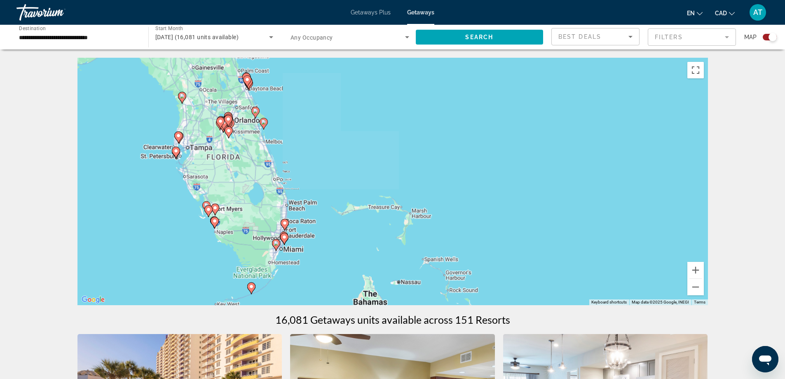
click at [363, 165] on div "To activate drag with keyboard, press Alt + Enter. Once in keyboard drag state,…" at bounding box center [393, 181] width 631 height 247
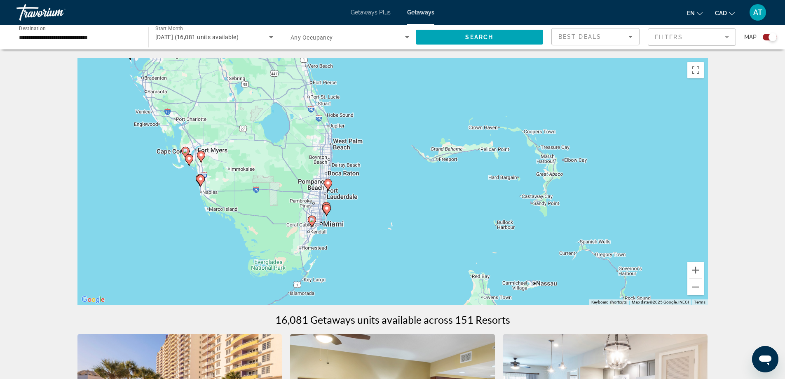
drag, startPoint x: 303, startPoint y: 197, endPoint x: 410, endPoint y: 100, distance: 145.1
click at [410, 100] on div "To activate drag with keyboard, press Alt + Enter. Once in keyboard drag state,…" at bounding box center [393, 181] width 631 height 247
click at [406, 125] on div "To activate drag with keyboard, press Alt + Enter. Once in keyboard drag state,…" at bounding box center [393, 181] width 631 height 247
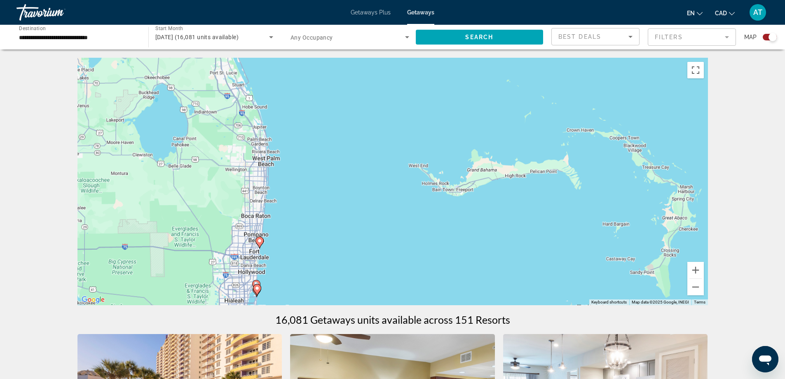
click at [406, 125] on div "To activate drag with keyboard, press Alt + Enter. Once in keyboard drag state,…" at bounding box center [393, 181] width 631 height 247
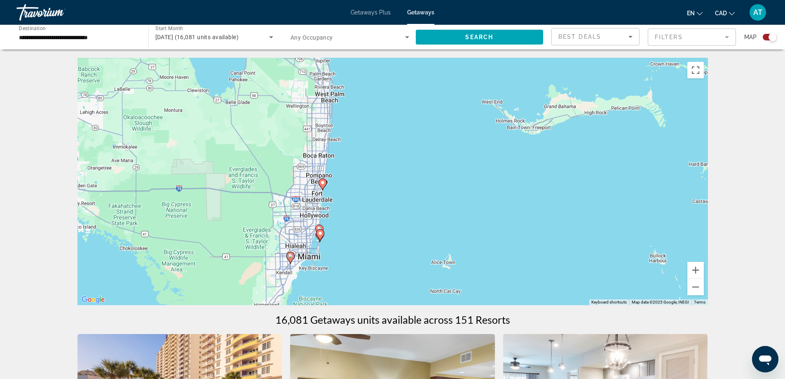
drag, startPoint x: 313, startPoint y: 226, endPoint x: 388, endPoint y: 158, distance: 100.7
click at [388, 158] on div "To activate drag with keyboard, press Alt + Enter. Once in keyboard drag state,…" at bounding box center [393, 181] width 631 height 247
click at [416, 161] on div "To activate drag with keyboard, press Alt + Enter. Once in keyboard drag state,…" at bounding box center [393, 181] width 631 height 247
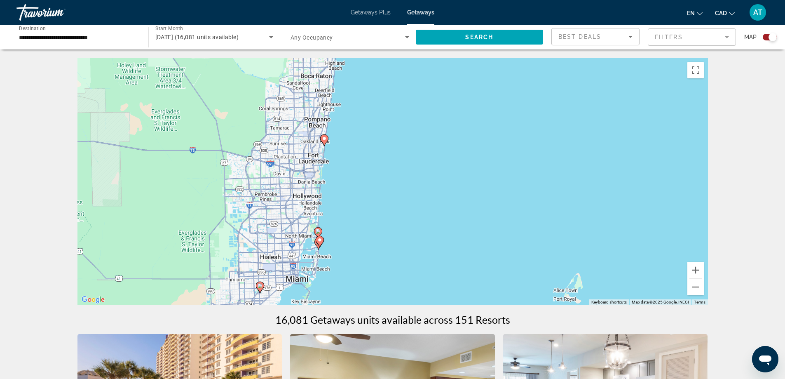
drag, startPoint x: 339, startPoint y: 228, endPoint x: 432, endPoint y: 152, distance: 119.9
click at [432, 152] on div "To activate drag with keyboard, press Alt + Enter. Once in keyboard drag state,…" at bounding box center [393, 181] width 631 height 247
click at [325, 140] on image "Main content" at bounding box center [324, 138] width 5 height 5
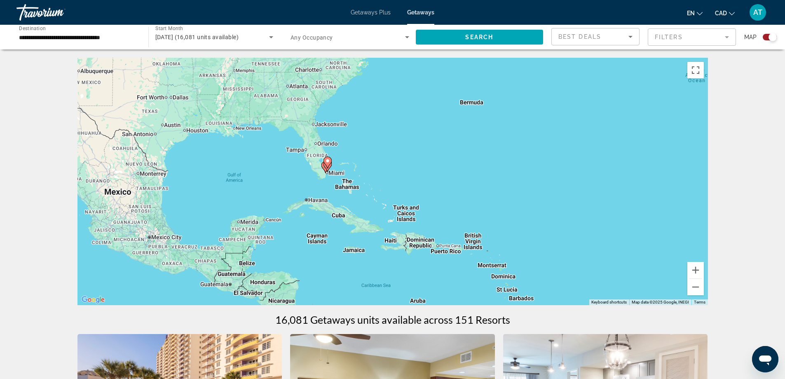
drag, startPoint x: 376, startPoint y: 182, endPoint x: 308, endPoint y: 170, distance: 69.5
click at [308, 170] on div "To activate drag with keyboard, press Alt + Enter. Once in keyboard drag state,…" at bounding box center [393, 181] width 631 height 247
click at [387, 192] on div "To activate drag with keyboard, press Alt + Enter. Once in keyboard drag state,…" at bounding box center [393, 181] width 631 height 247
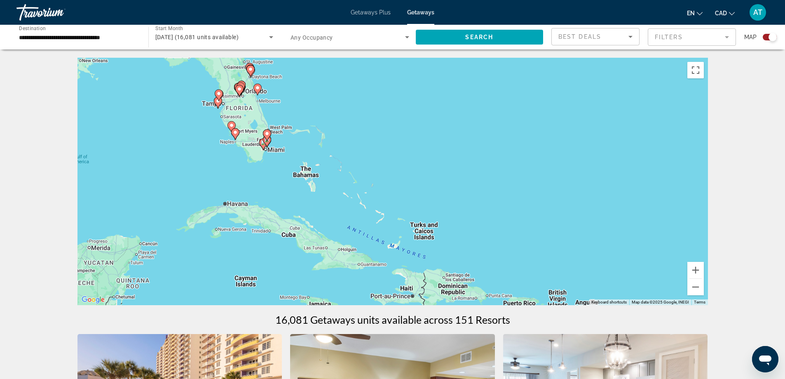
click at [387, 192] on div "To activate drag with keyboard, press Alt + Enter. Once in keyboard drag state,…" at bounding box center [393, 181] width 631 height 247
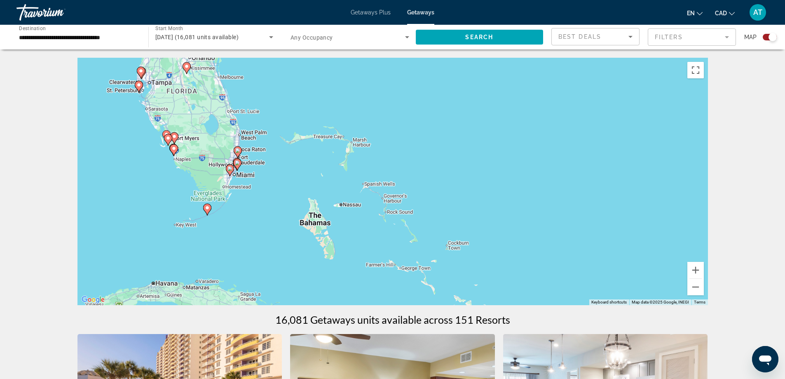
drag, startPoint x: 299, startPoint y: 153, endPoint x: 390, endPoint y: 223, distance: 115.1
click at [390, 223] on div "To activate drag with keyboard, press Alt + Enter. Once in keyboard drag state,…" at bounding box center [393, 181] width 631 height 247
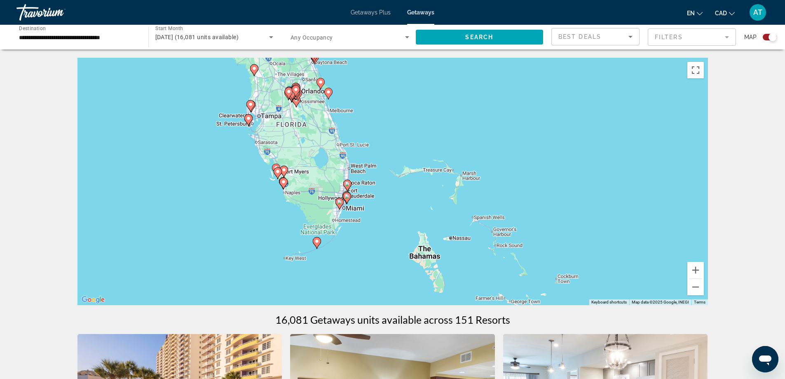
drag, startPoint x: 294, startPoint y: 176, endPoint x: 406, endPoint y: 210, distance: 116.2
click at [406, 210] on div "To activate drag with keyboard, press Alt + Enter. Once in keyboard drag state,…" at bounding box center [393, 181] width 631 height 247
click at [400, 206] on div "To activate drag with keyboard, press Alt + Enter. Once in keyboard drag state,…" at bounding box center [393, 181] width 631 height 247
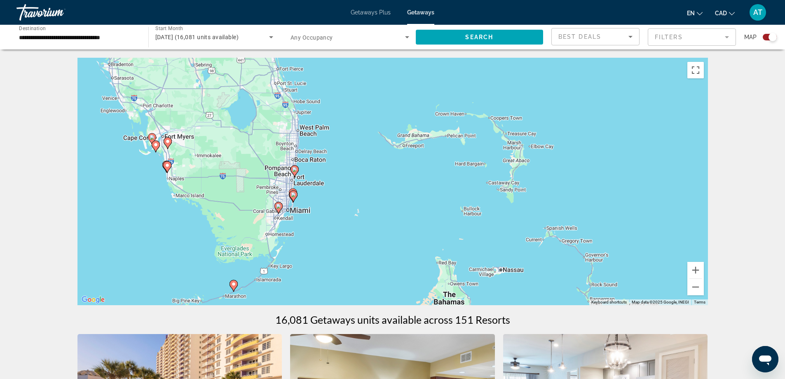
click at [354, 209] on div "To activate drag with keyboard, press Alt + Enter. Once in keyboard drag state,…" at bounding box center [393, 181] width 631 height 247
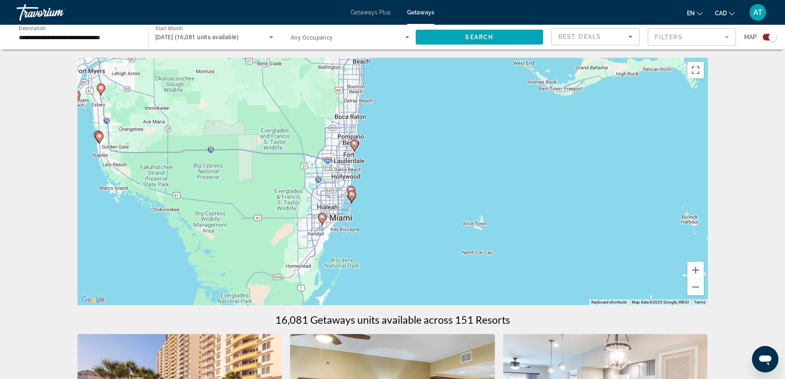
drag, startPoint x: 301, startPoint y: 209, endPoint x: 428, endPoint y: 216, distance: 127.6
click at [428, 216] on div "To activate drag with keyboard, press Alt + Enter. Once in keyboard drag state,…" at bounding box center [393, 181] width 631 height 247
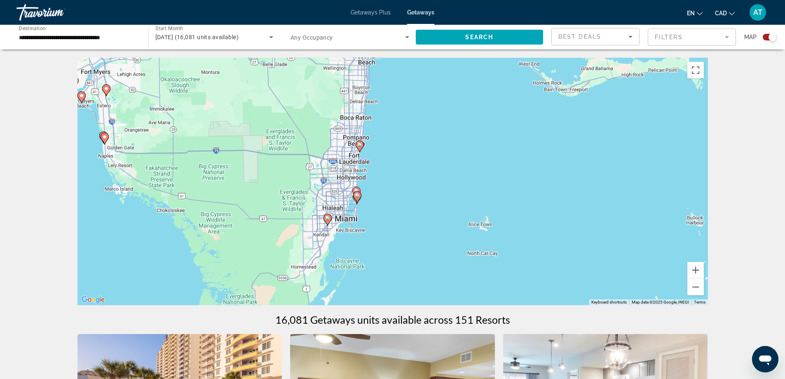
click at [427, 214] on div "To activate drag with keyboard, press Alt + Enter. Once in keyboard drag state,…" at bounding box center [393, 181] width 631 height 247
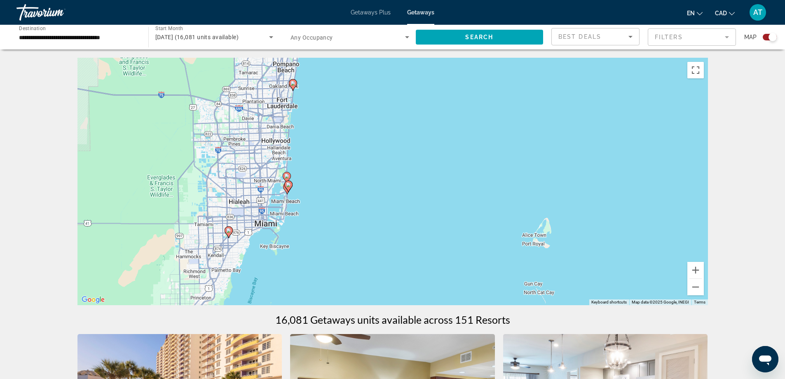
click at [427, 214] on div "To activate drag with keyboard, press Alt + Enter. Once in keyboard drag state,…" at bounding box center [393, 181] width 631 height 247
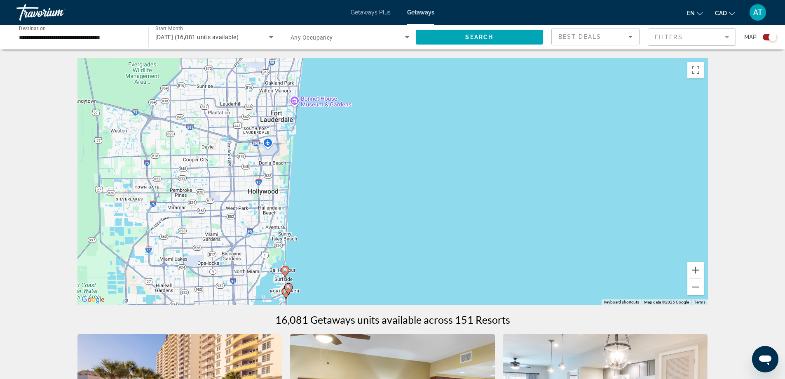
drag, startPoint x: 268, startPoint y: 193, endPoint x: 411, endPoint y: 308, distance: 184.0
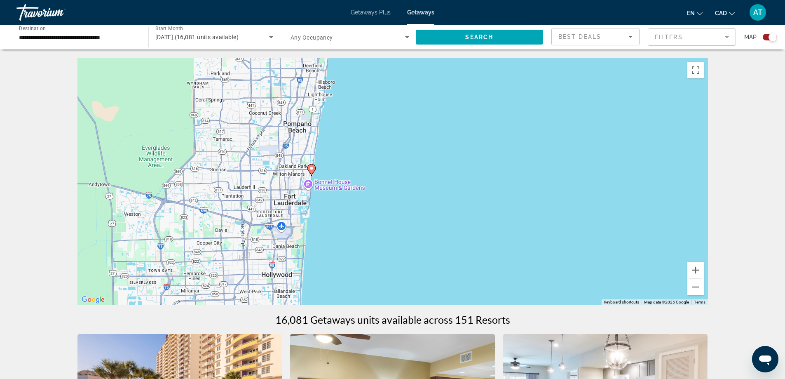
drag, startPoint x: 404, startPoint y: 240, endPoint x: 413, endPoint y: 324, distance: 84.1
click at [310, 168] on image "Main content" at bounding box center [311, 168] width 5 height 5
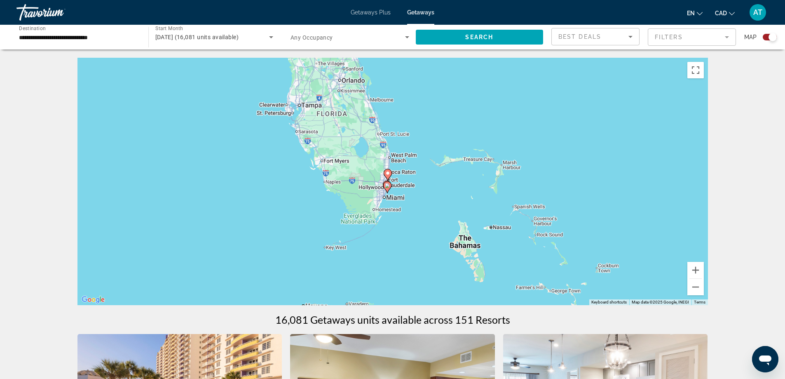
click at [387, 176] on icon "Main content" at bounding box center [387, 174] width 7 height 11
type input "**********"
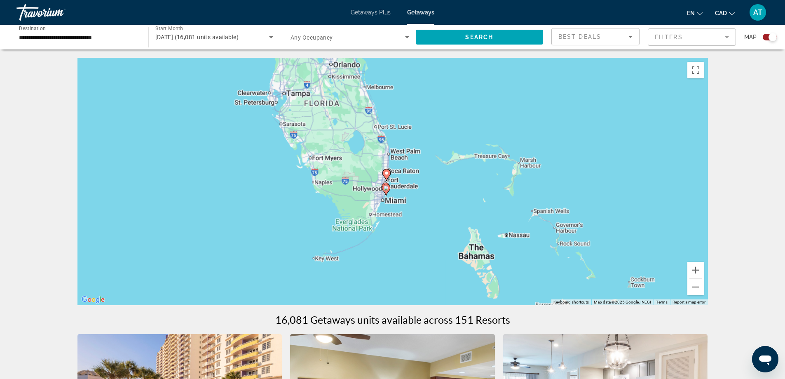
click at [387, 176] on icon "Main content" at bounding box center [386, 174] width 7 height 11
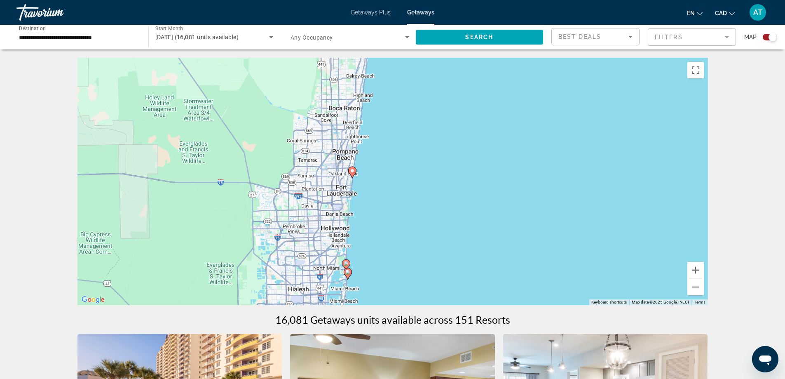
click at [350, 172] on icon "Main content" at bounding box center [351, 172] width 7 height 11
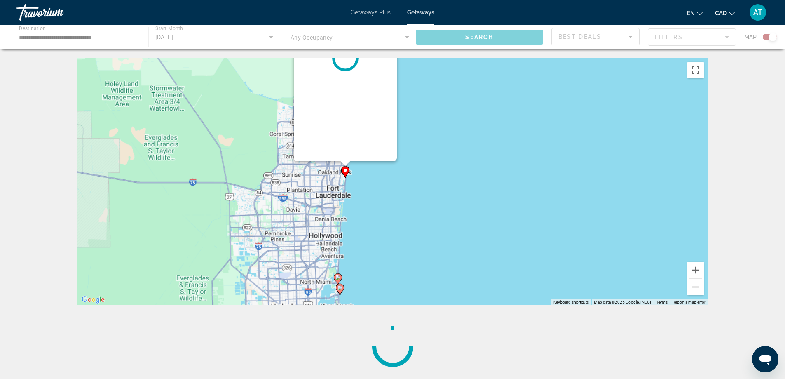
click at [350, 172] on div "To activate drag with keyboard, press Alt + Enter. Once in keyboard drag state,…" at bounding box center [393, 181] width 631 height 247
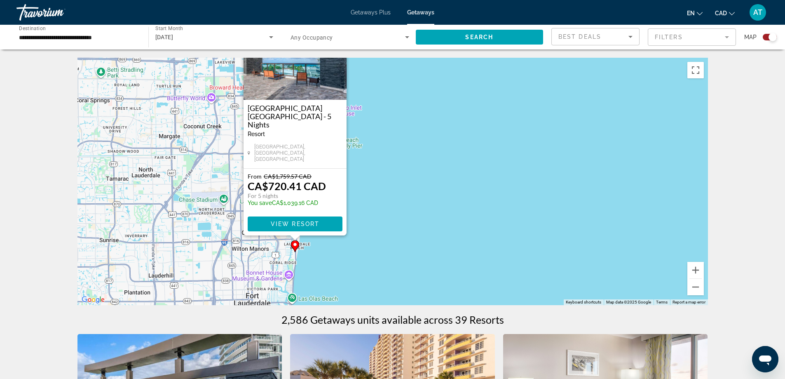
drag, startPoint x: 416, startPoint y: 208, endPoint x: 414, endPoint y: 269, distance: 61.1
click at [414, 269] on div "To activate drag with keyboard, press Alt + Enter. Once in keyboard drag state,…" at bounding box center [393, 181] width 631 height 247
click at [315, 221] on span "View Resort" at bounding box center [294, 224] width 49 height 7
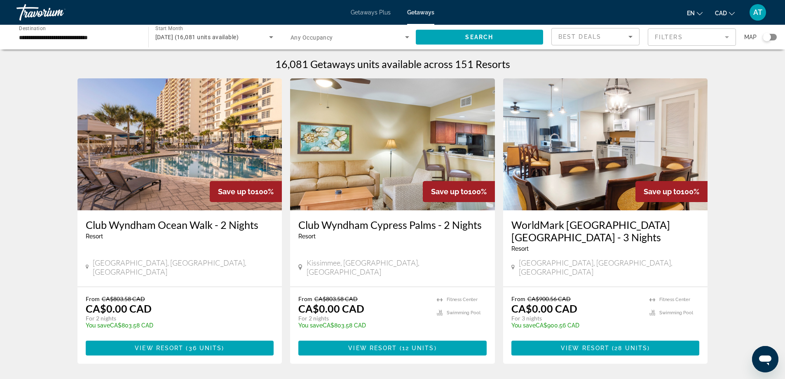
click at [772, 40] on div "Search widget" at bounding box center [770, 37] width 14 height 7
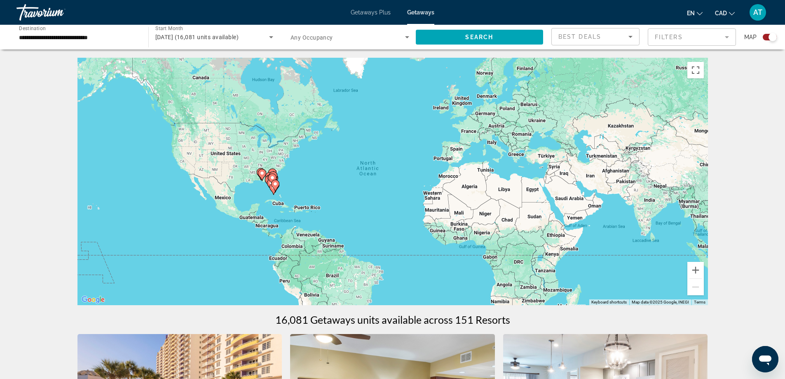
click at [361, 203] on div "To activate drag with keyboard, press Alt + Enter. Once in keyboard drag state,…" at bounding box center [393, 181] width 631 height 247
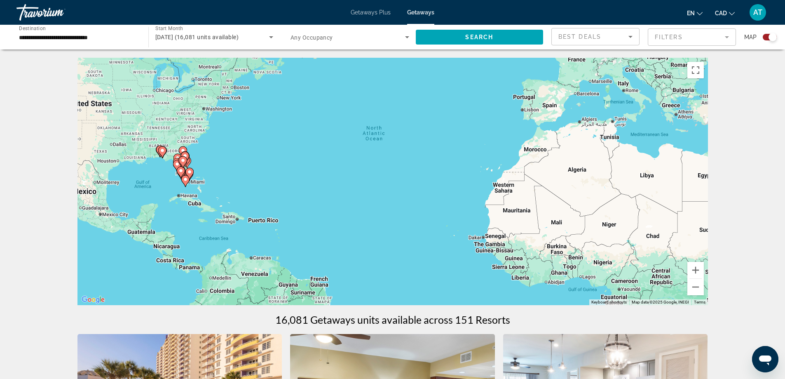
click at [361, 202] on div "To activate drag with keyboard, press Alt + Enter. Once in keyboard drag state,…" at bounding box center [393, 181] width 631 height 247
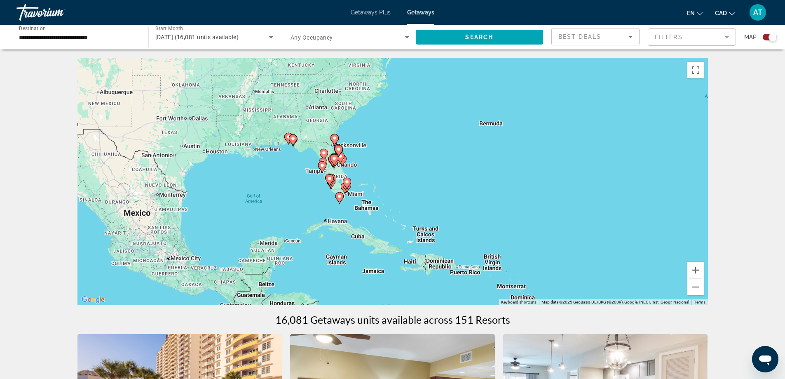
drag, startPoint x: 181, startPoint y: 146, endPoint x: 440, endPoint y: 184, distance: 261.7
click at [440, 184] on div "To activate drag with keyboard, press Alt + Enter. Once in keyboard drag state,…" at bounding box center [393, 181] width 631 height 247
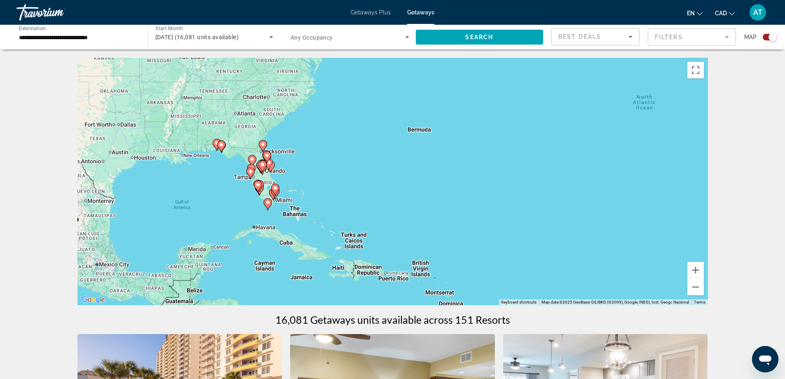
click at [390, 173] on div "To activate drag with keyboard, press Alt + Enter. Once in keyboard drag state,…" at bounding box center [393, 181] width 631 height 247
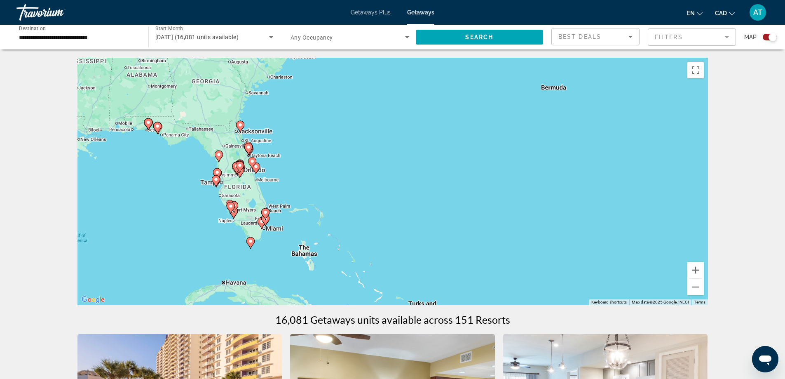
drag, startPoint x: 276, startPoint y: 174, endPoint x: 384, endPoint y: 176, distance: 108.4
click at [384, 176] on div "To activate drag with keyboard, press Alt + Enter. Once in keyboard drag state,…" at bounding box center [393, 181] width 631 height 247
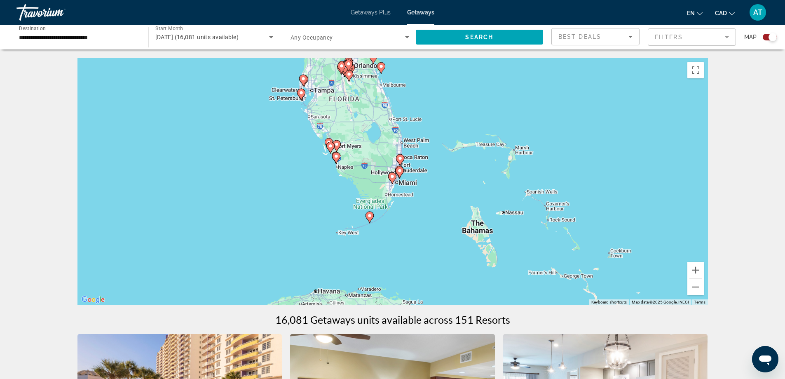
drag, startPoint x: 255, startPoint y: 211, endPoint x: 507, endPoint y: 108, distance: 272.0
click at [507, 108] on div "To activate drag with keyboard, press Alt + Enter. Once in keyboard drag state,…" at bounding box center [393, 181] width 631 height 247
click at [512, 157] on div "To activate drag with keyboard, press Alt + Enter. Once in keyboard drag state,…" at bounding box center [393, 181] width 631 height 247
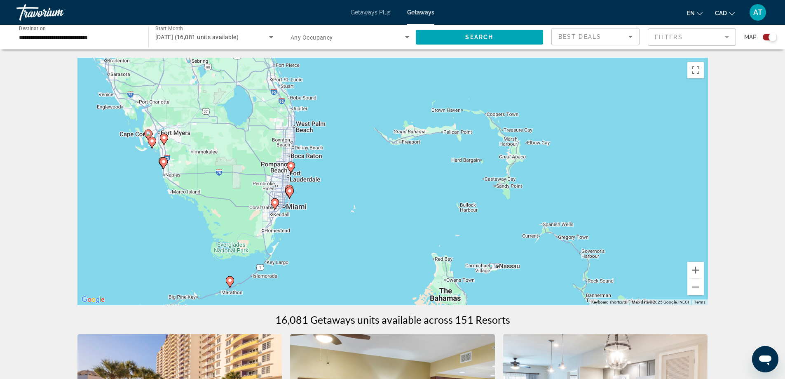
click at [403, 200] on div "To activate drag with keyboard, press Alt + Enter. Once in keyboard drag state,…" at bounding box center [393, 181] width 631 height 247
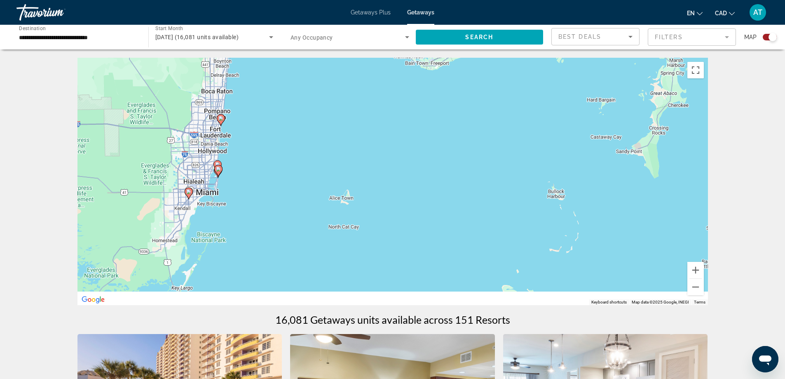
drag, startPoint x: 271, startPoint y: 206, endPoint x: 365, endPoint y: 185, distance: 95.9
click at [365, 185] on div "To activate drag with keyboard, press Alt + Enter. Once in keyboard drag state,…" at bounding box center [393, 181] width 631 height 247
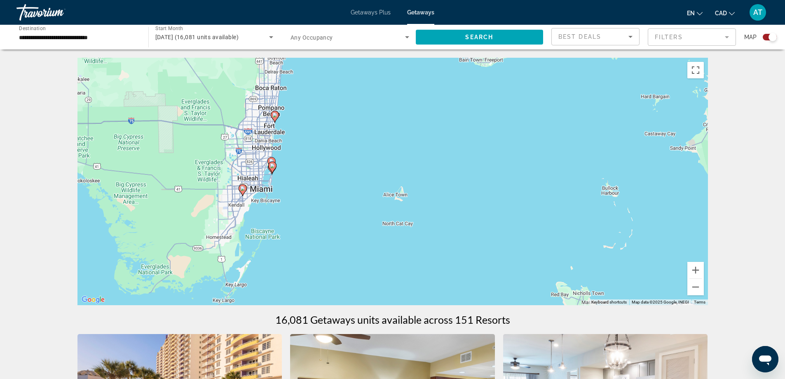
click at [365, 184] on div "To activate drag with keyboard, press Alt + Enter. Once in keyboard drag state,…" at bounding box center [393, 181] width 631 height 247
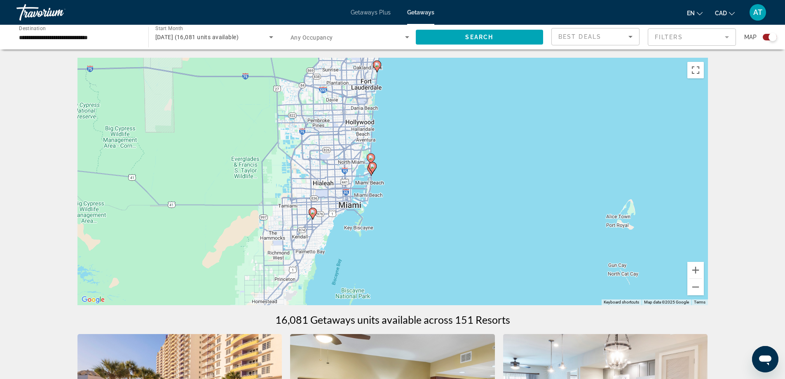
drag, startPoint x: 275, startPoint y: 176, endPoint x: 470, endPoint y: 187, distance: 194.5
click at [470, 187] on div "To activate drag with keyboard, press Alt + Enter. Once in keyboard drag state,…" at bounding box center [393, 181] width 631 height 247
click at [452, 152] on div "To activate drag with keyboard, press Alt + Enter. Once in keyboard drag state,…" at bounding box center [393, 181] width 631 height 247
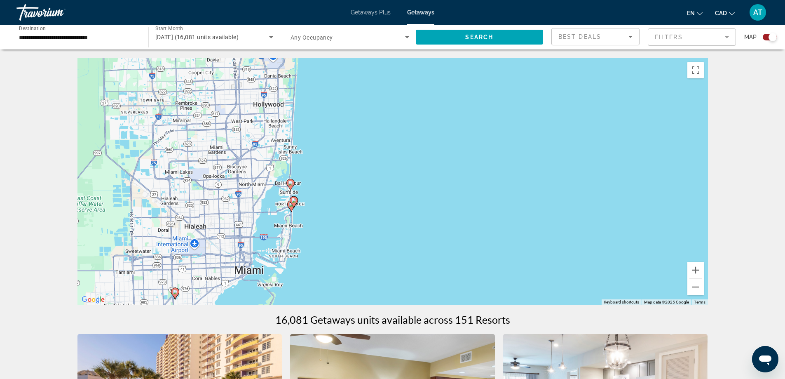
drag, startPoint x: 394, startPoint y: 159, endPoint x: 402, endPoint y: 200, distance: 41.1
click at [402, 200] on div "To activate drag with keyboard, press Alt + Enter. Once in keyboard drag state,…" at bounding box center [393, 181] width 631 height 247
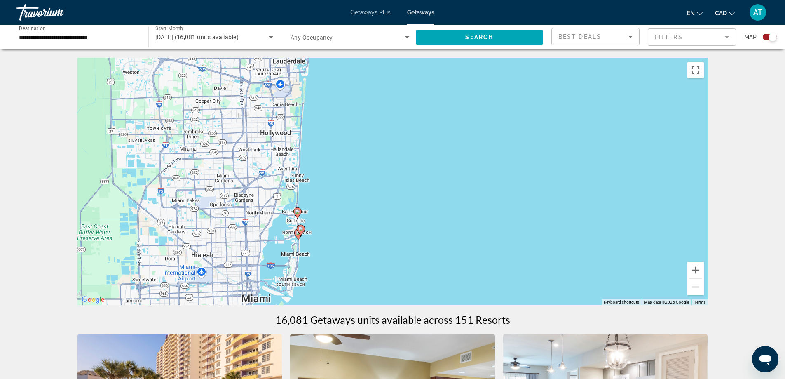
click at [297, 214] on image "Main content" at bounding box center [297, 211] width 5 height 5
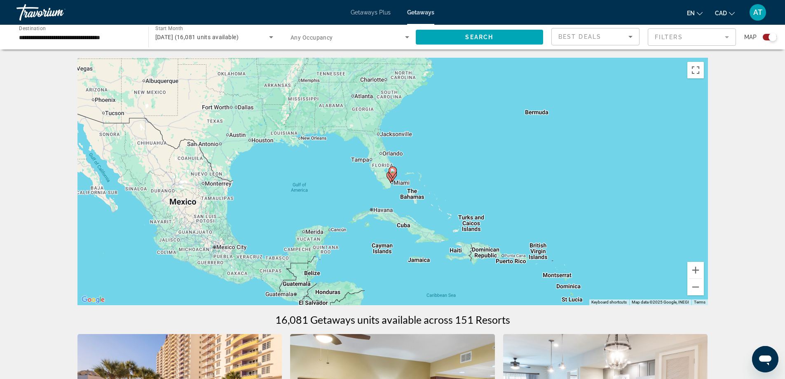
click at [394, 171] on image "Main content" at bounding box center [392, 170] width 5 height 5
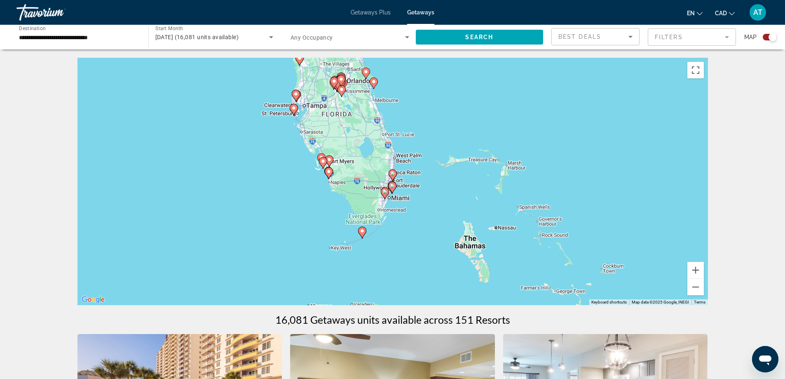
click at [394, 171] on icon "Main content" at bounding box center [392, 175] width 7 height 11
type input "**********"
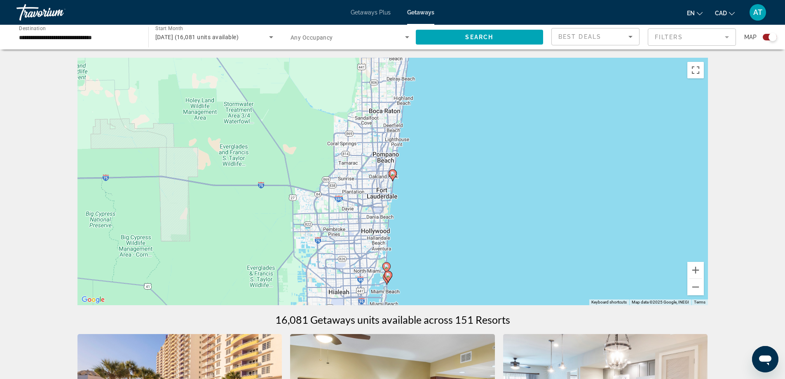
click at [394, 171] on icon "Main content" at bounding box center [392, 175] width 7 height 11
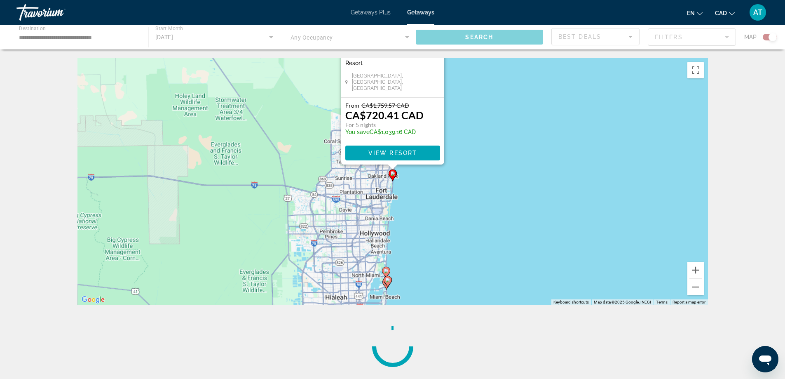
click at [394, 171] on icon "Main content" at bounding box center [392, 175] width 7 height 11
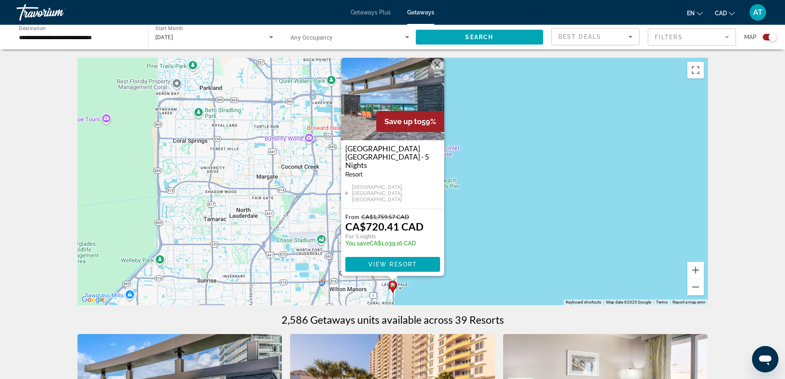
click at [544, 196] on div "To activate drag with keyboard, press Alt + Enter. Once in keyboard drag state,…" at bounding box center [393, 181] width 631 height 247
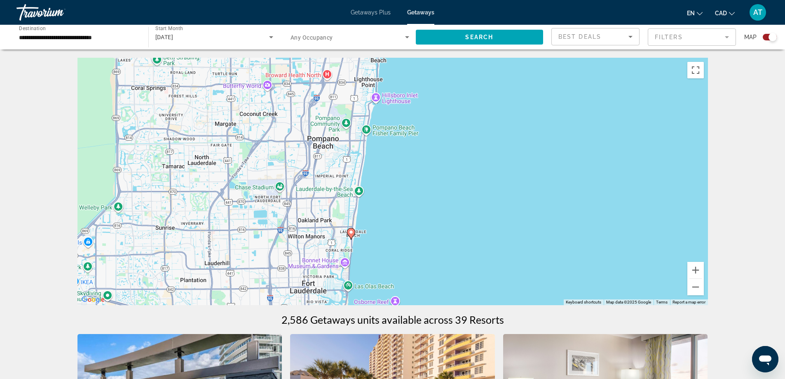
drag, startPoint x: 525, startPoint y: 233, endPoint x: 482, endPoint y: 179, distance: 69.0
click at [482, 179] on div "To activate drag with keyboard, press Alt + Enter. Once in keyboard drag state,…" at bounding box center [393, 181] width 631 height 247
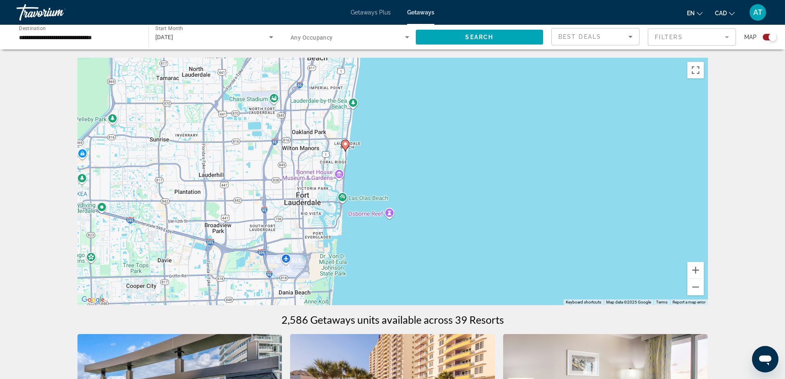
drag, startPoint x: 427, startPoint y: 249, endPoint x: 421, endPoint y: 160, distance: 89.2
click at [421, 160] on div "To activate drag with keyboard, press Alt + Enter. Once in keyboard drag state,…" at bounding box center [393, 181] width 631 height 247
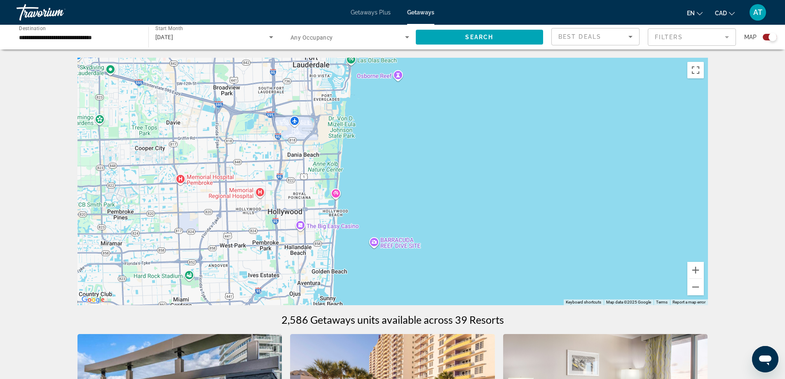
drag, startPoint x: 421, startPoint y: 221, endPoint x: 431, endPoint y: 84, distance: 137.2
click at [431, 84] on div "To activate drag with keyboard, press Alt + Enter. Once in keyboard drag state,…" at bounding box center [393, 181] width 631 height 247
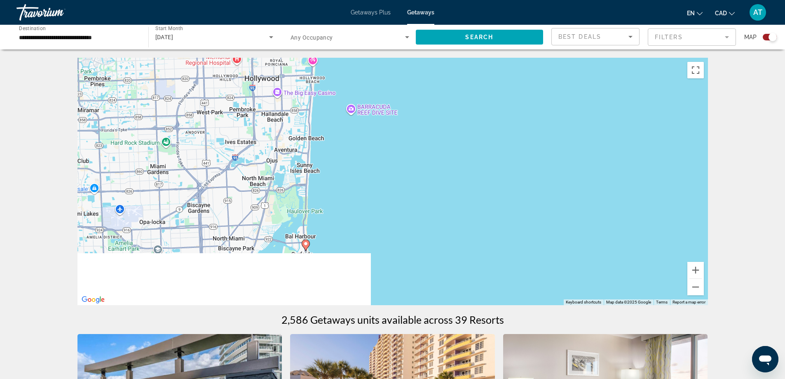
drag, startPoint x: 444, startPoint y: 202, endPoint x: 421, endPoint y: 98, distance: 106.8
click at [421, 98] on div "To activate drag with keyboard, press Alt + Enter. Once in keyboard drag state,…" at bounding box center [393, 181] width 631 height 247
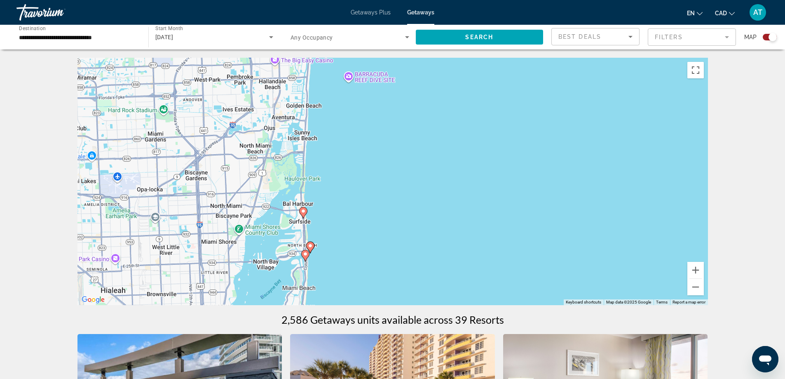
drag, startPoint x: 423, startPoint y: 179, endPoint x: 421, endPoint y: 146, distance: 33.0
click at [423, 145] on div "To activate drag with keyboard, press Alt + Enter. Once in keyboard drag state,…" at bounding box center [393, 181] width 631 height 247
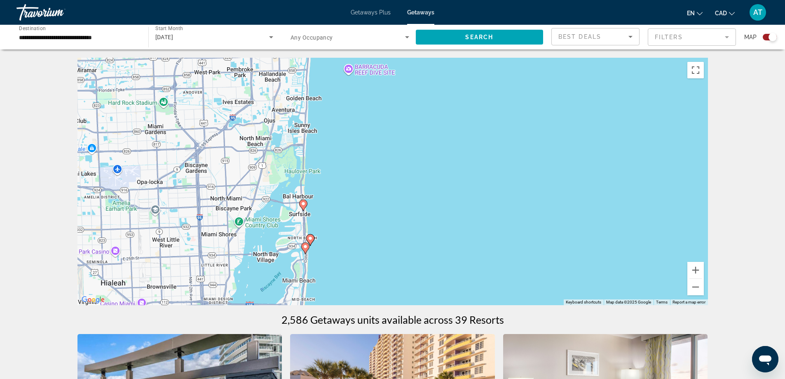
click at [303, 202] on image "Main content" at bounding box center [303, 203] width 5 height 5
click at [303, 202] on div "To activate drag with keyboard, press Alt + Enter. Once in keyboard drag state,…" at bounding box center [393, 181] width 631 height 247
